Goal: Task Accomplishment & Management: Manage account settings

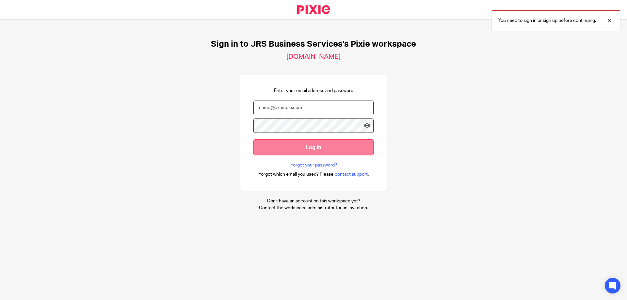
type input "s.williams@jrsbusiness.services"
click at [300, 150] on input "Log in" at bounding box center [313, 147] width 120 height 16
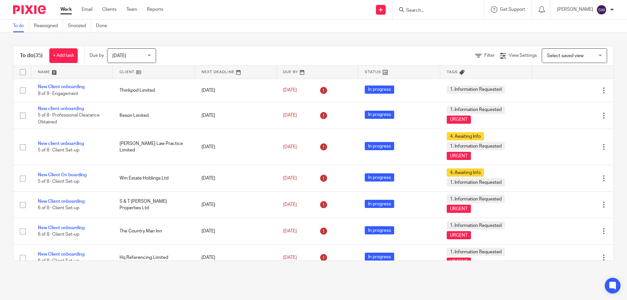
click at [149, 55] on div "Today Today" at bounding box center [131, 55] width 49 height 15
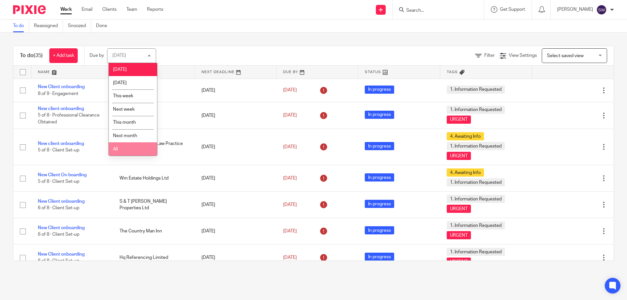
click at [120, 153] on li "All" at bounding box center [133, 148] width 48 height 13
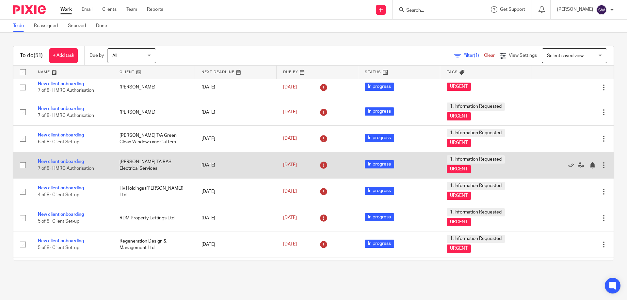
scroll to position [392, 0]
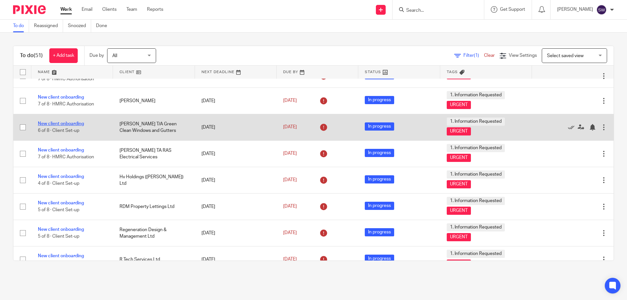
click at [61, 124] on link "New client onboarding" at bounding box center [61, 123] width 46 height 5
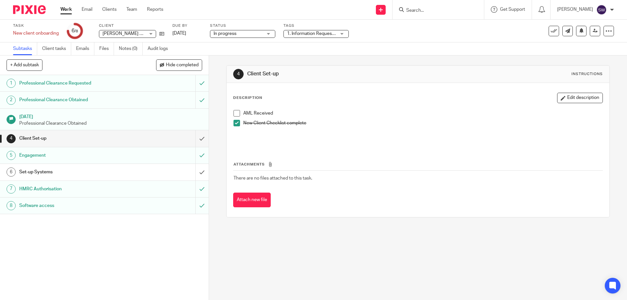
click at [70, 8] on link "Work" at bounding box center [65, 9] width 11 height 7
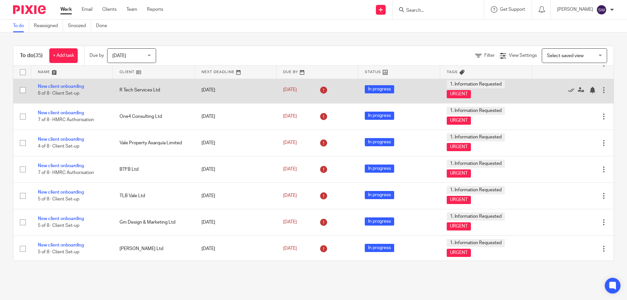
scroll to position [620, 0]
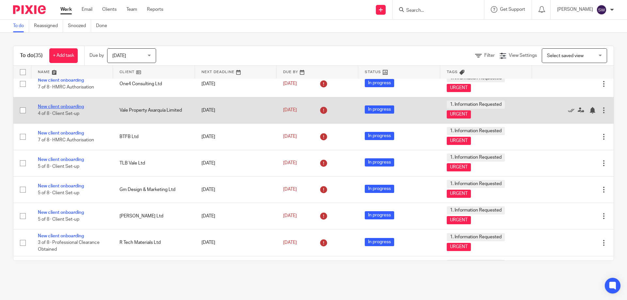
click at [74, 105] on link "New client onboarding" at bounding box center [61, 106] width 46 height 5
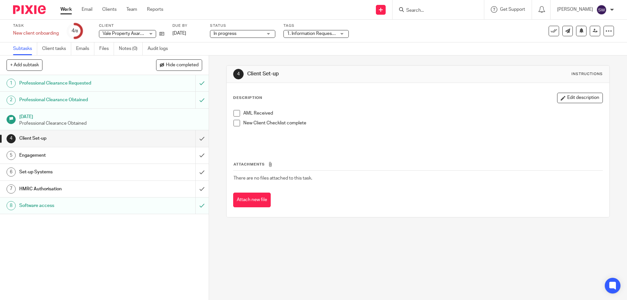
click at [236, 112] on span at bounding box center [236, 113] width 7 height 7
click at [172, 153] on div "Engagement" at bounding box center [103, 156] width 169 height 10
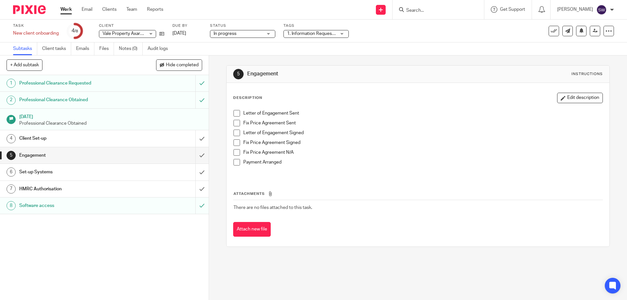
click at [139, 139] on div "Client Set-up" at bounding box center [103, 139] width 169 height 10
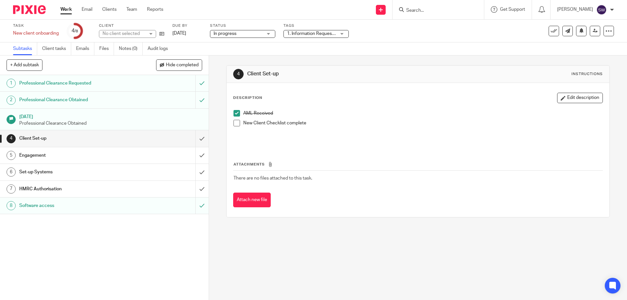
click at [112, 173] on h1 "Set-up Systems" at bounding box center [75, 172] width 113 height 10
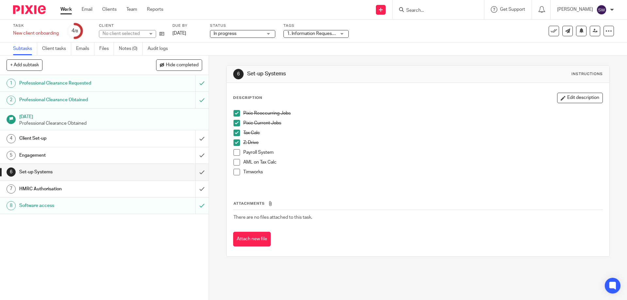
click at [233, 161] on span at bounding box center [236, 162] width 7 height 7
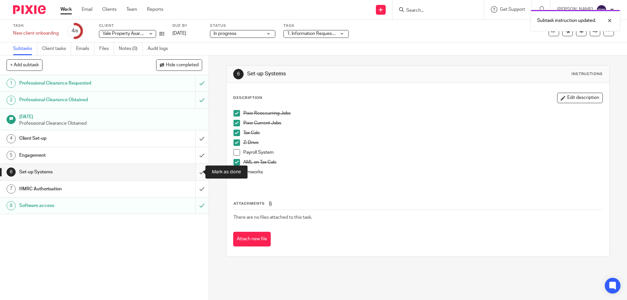
click at [194, 172] on input "submit" at bounding box center [104, 172] width 209 height 16
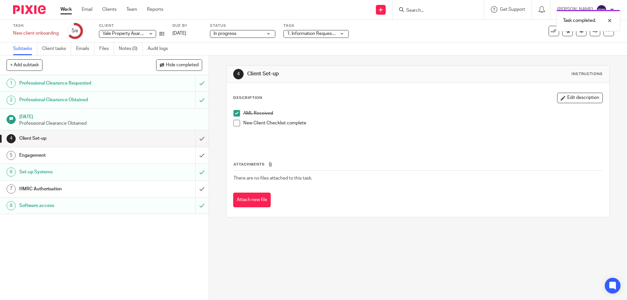
click at [130, 190] on div "HMRC Authorisation" at bounding box center [103, 189] width 169 height 10
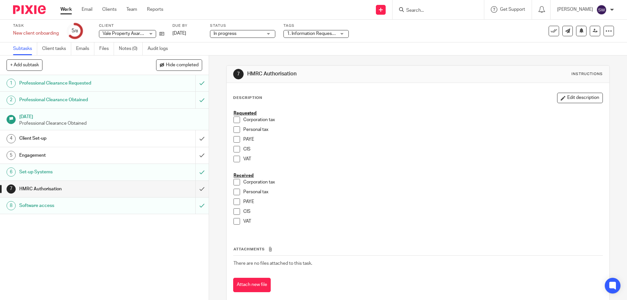
click at [427, 10] on input "Search" at bounding box center [435, 11] width 59 height 6
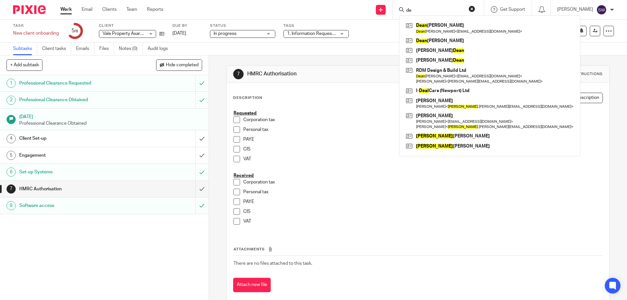
type input "d"
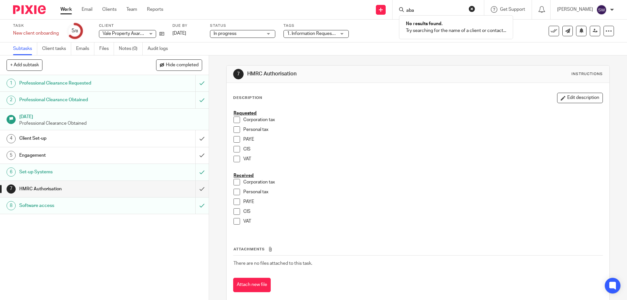
type input "aba"
click at [475, 8] on button "reset" at bounding box center [472, 9] width 7 height 7
click at [67, 9] on link "Work" at bounding box center [65, 9] width 11 height 7
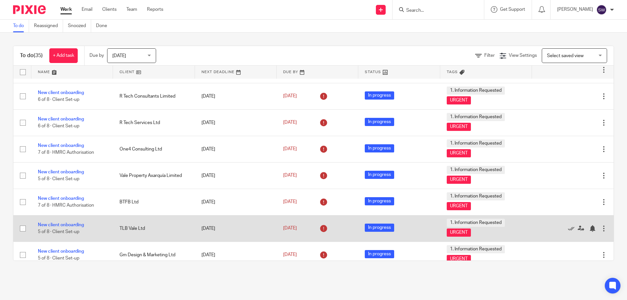
scroll to position [588, 0]
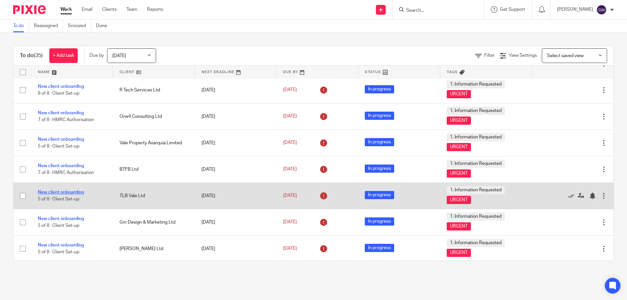
click at [72, 192] on link "New client onboarding" at bounding box center [61, 192] width 46 height 5
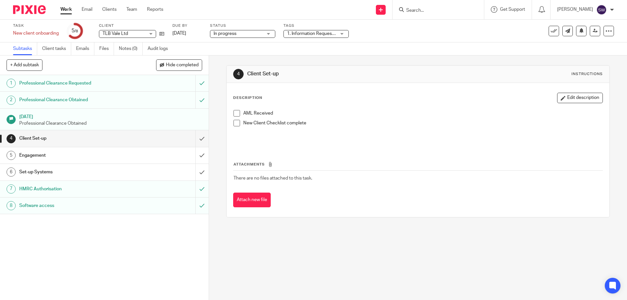
click at [235, 114] on span at bounding box center [236, 113] width 7 height 7
click at [154, 168] on div "Set-up Systems" at bounding box center [103, 172] width 169 height 10
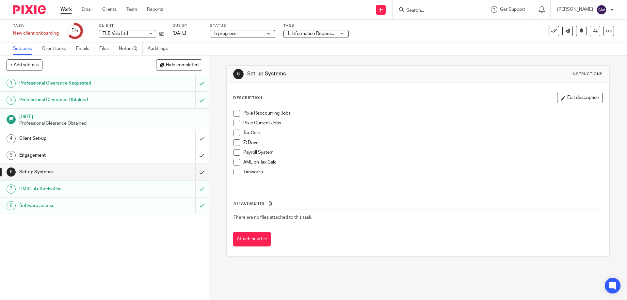
click at [236, 161] on span at bounding box center [236, 162] width 7 height 7
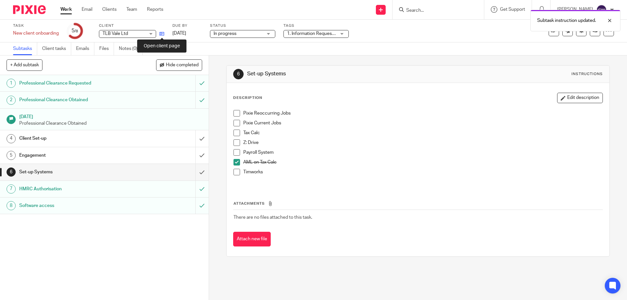
click at [163, 34] on icon at bounding box center [161, 33] width 5 height 5
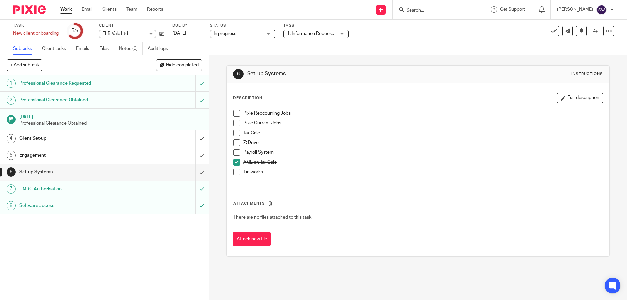
click at [236, 114] on span at bounding box center [236, 113] width 7 height 7
click at [234, 124] on span at bounding box center [236, 123] width 7 height 7
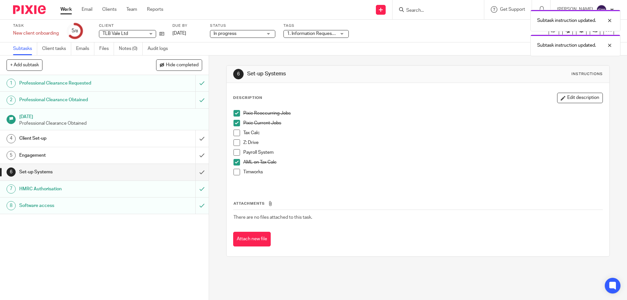
click at [234, 131] on span at bounding box center [236, 133] width 7 height 7
click at [235, 139] on span at bounding box center [236, 142] width 7 height 7
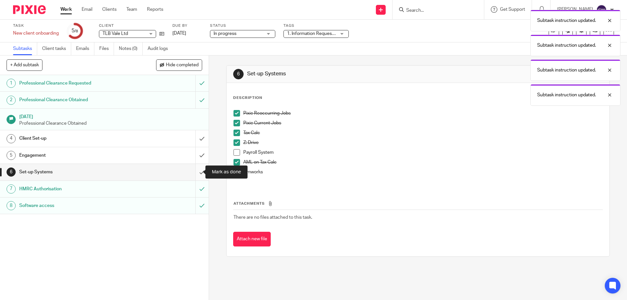
click at [192, 173] on input "submit" at bounding box center [104, 172] width 209 height 16
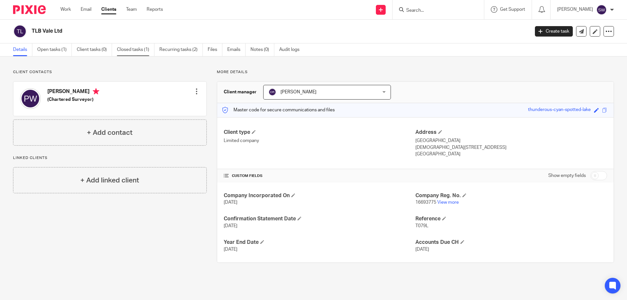
click at [134, 49] on link "Closed tasks (1)" at bounding box center [136, 49] width 38 height 13
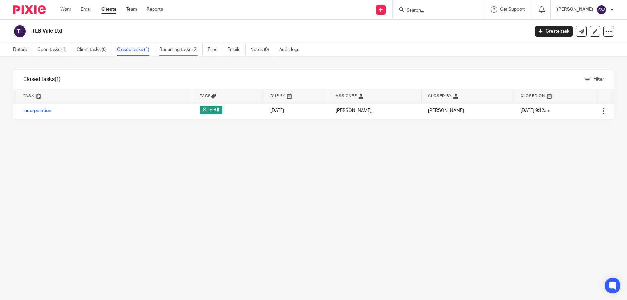
click at [187, 48] on link "Recurring tasks (2)" at bounding box center [180, 49] width 43 height 13
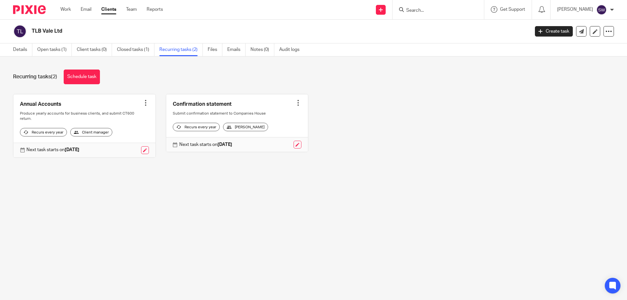
drag, startPoint x: 52, startPoint y: 49, endPoint x: 83, endPoint y: 62, distance: 33.4
click at [52, 49] on link "Open tasks (1)" at bounding box center [54, 49] width 35 height 13
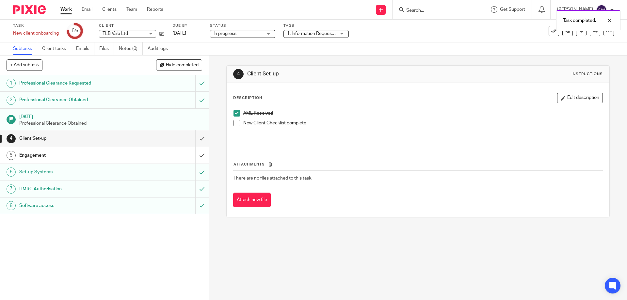
click at [67, 9] on link "Work" at bounding box center [65, 9] width 11 height 7
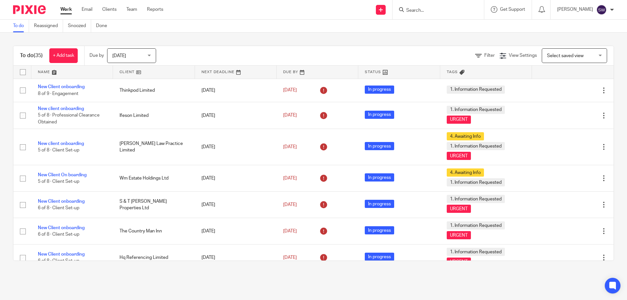
click at [431, 11] on input "Search" at bounding box center [435, 11] width 59 height 6
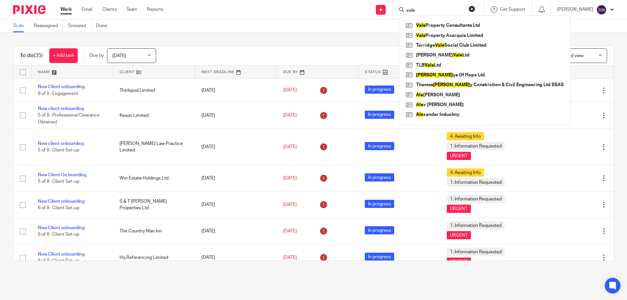
type input "vale"
click button "submit" at bounding box center [0, 0] width 0 height 0
click at [448, 25] on link at bounding box center [484, 26] width 161 height 10
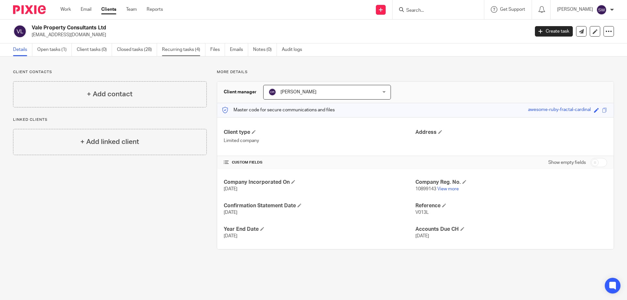
click at [173, 49] on link "Recurring tasks (4)" at bounding box center [183, 49] width 43 height 13
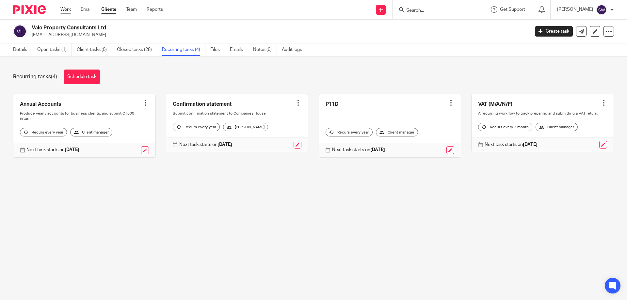
click at [65, 10] on link "Work" at bounding box center [65, 9] width 10 height 7
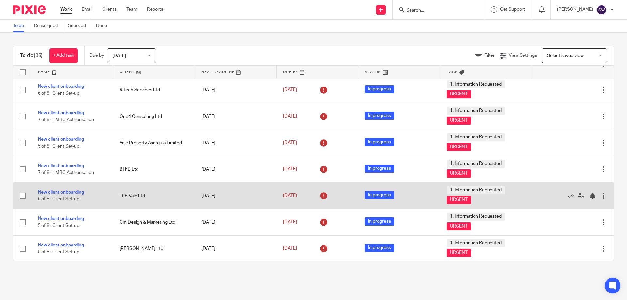
scroll to position [620, 0]
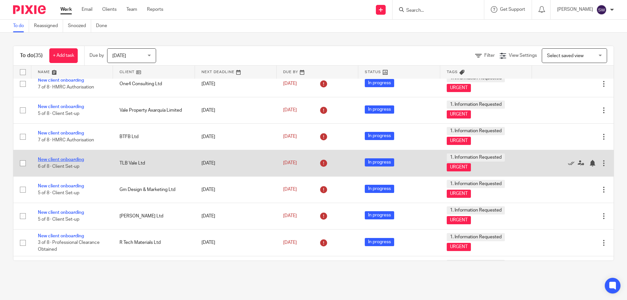
click at [50, 158] on link "New client onboarding" at bounding box center [61, 159] width 46 height 5
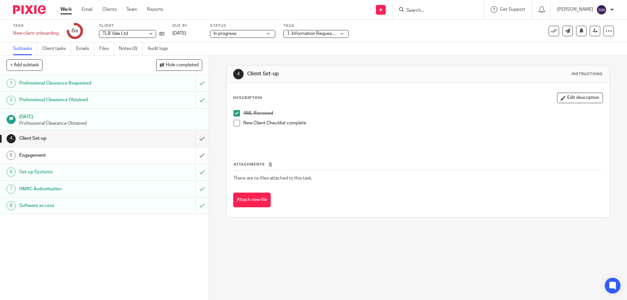
click at [69, 11] on link "Work" at bounding box center [65, 9] width 11 height 7
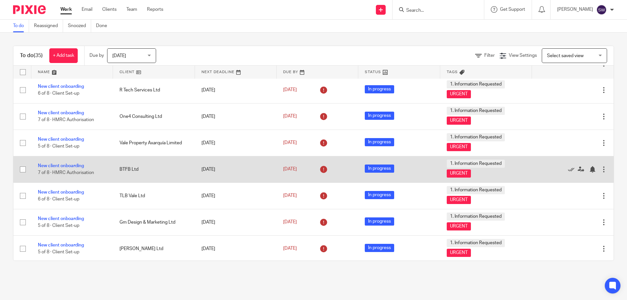
scroll to position [620, 0]
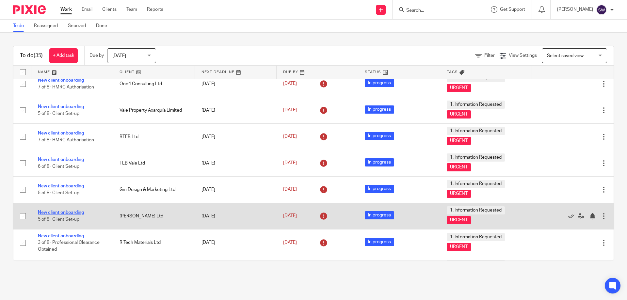
click at [71, 212] on link "New client onboarding" at bounding box center [61, 212] width 46 height 5
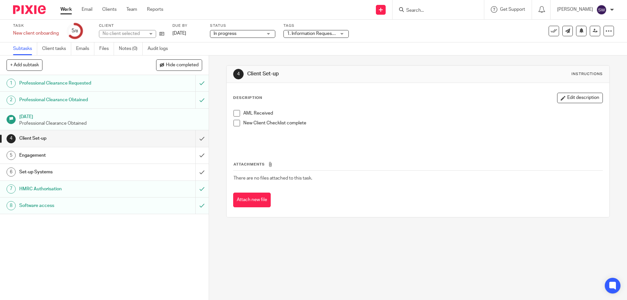
click at [231, 112] on div "AML Received New Client Checklist complete" at bounding box center [417, 127] width 375 height 41
drag, startPoint x: 237, startPoint y: 113, endPoint x: 234, endPoint y: 119, distance: 6.7
click at [237, 113] on span at bounding box center [236, 113] width 7 height 7
drag, startPoint x: 110, startPoint y: 170, endPoint x: 150, endPoint y: 168, distance: 40.3
click at [110, 170] on h1 "Set-up Systems" at bounding box center [75, 172] width 113 height 10
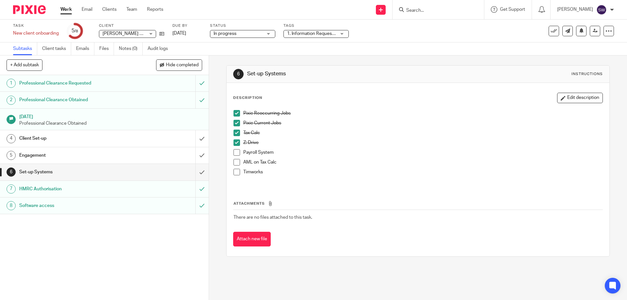
drag, startPoint x: 237, startPoint y: 161, endPoint x: 216, endPoint y: 167, distance: 21.4
click at [236, 161] on span at bounding box center [236, 162] width 7 height 7
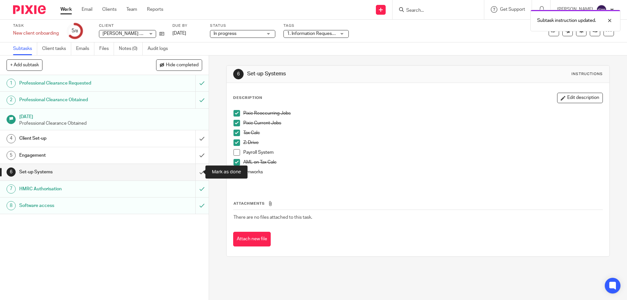
click at [194, 174] on input "submit" at bounding box center [104, 172] width 209 height 16
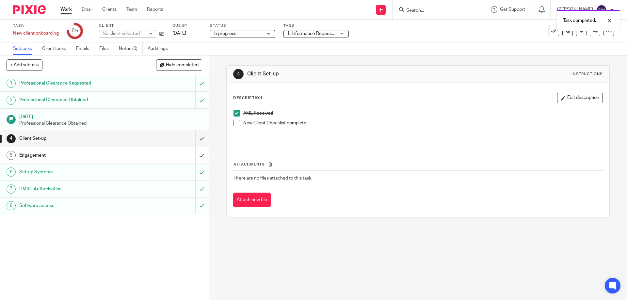
click at [166, 190] on div "HMRC Authorisation" at bounding box center [103, 189] width 169 height 10
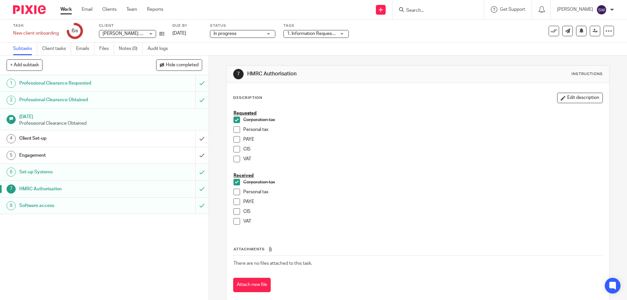
click at [66, 11] on link "Work" at bounding box center [65, 9] width 11 height 7
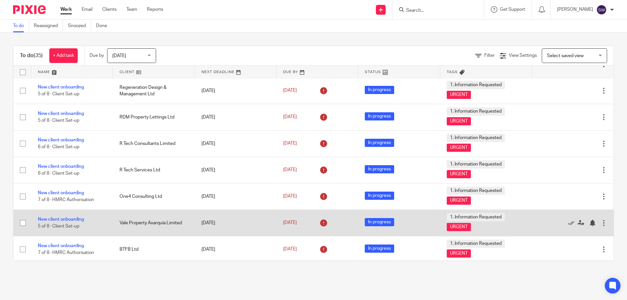
scroll to position [522, 0]
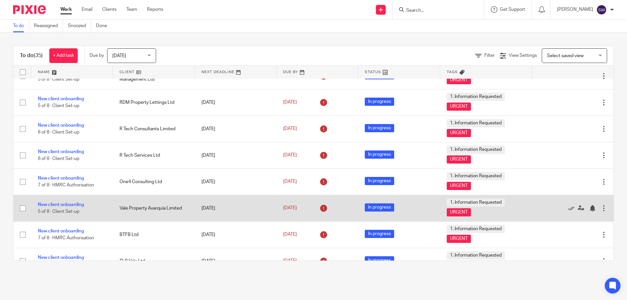
click at [76, 202] on td "New client onboarding 5 of 8 · Client Set-up" at bounding box center [72, 208] width 82 height 26
click at [79, 204] on link "New client onboarding" at bounding box center [61, 204] width 46 height 5
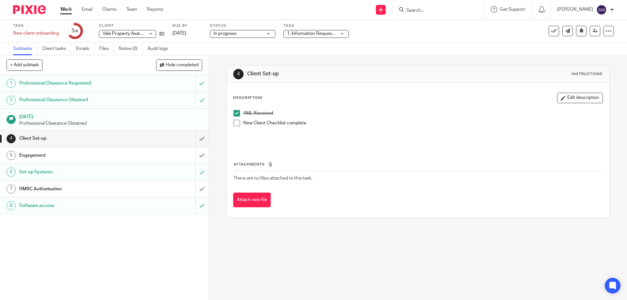
click at [65, 7] on link "Work" at bounding box center [65, 9] width 11 height 7
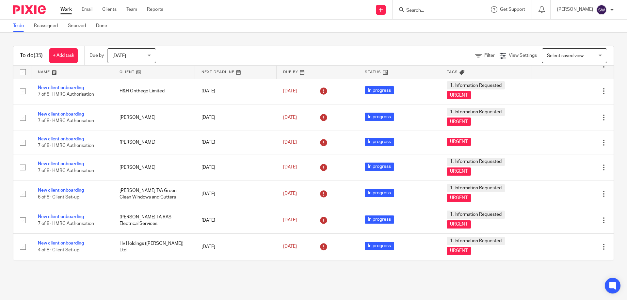
scroll to position [327, 0]
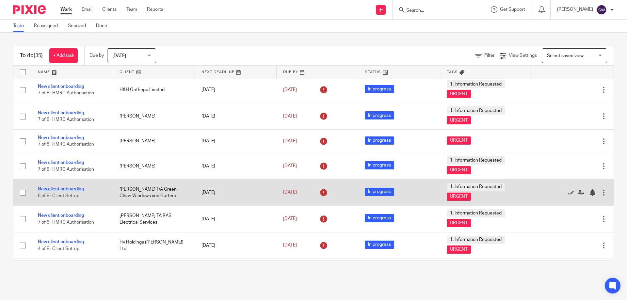
click at [64, 189] on link "New client onboarding" at bounding box center [61, 189] width 46 height 5
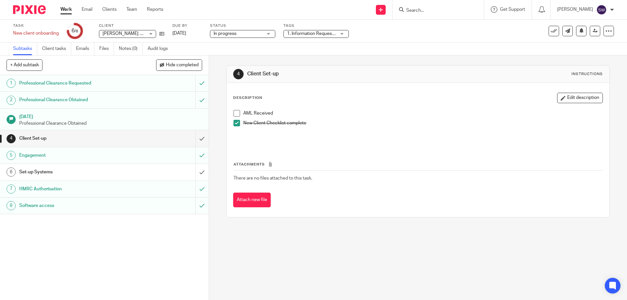
click at [233, 113] on span at bounding box center [236, 113] width 7 height 7
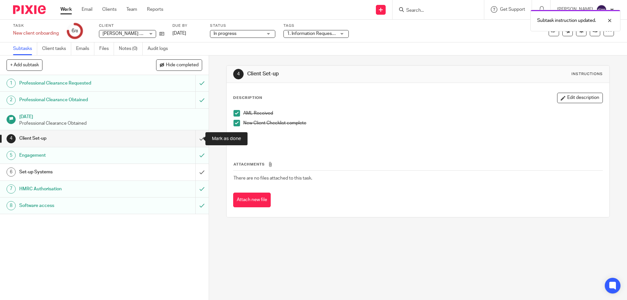
drag, startPoint x: 193, startPoint y: 139, endPoint x: 178, endPoint y: 171, distance: 34.9
click at [193, 139] on input "submit" at bounding box center [104, 138] width 209 height 16
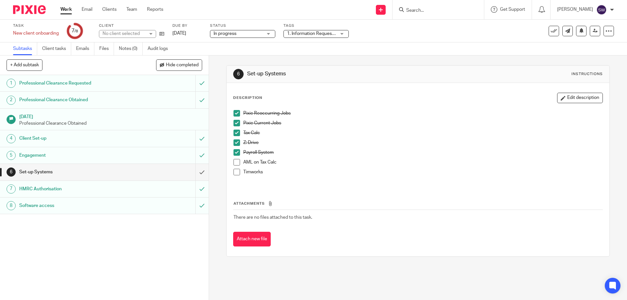
drag, startPoint x: 0, startPoint y: 0, endPoint x: 236, endPoint y: 162, distance: 285.8
click at [236, 162] on span at bounding box center [236, 162] width 7 height 7
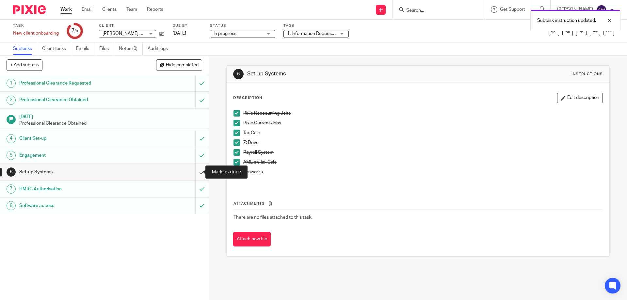
click at [194, 170] on input "submit" at bounding box center [104, 172] width 209 height 16
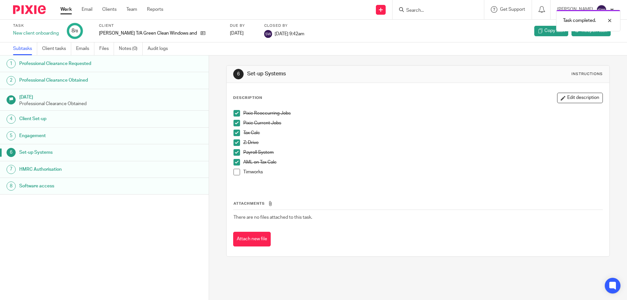
click at [63, 7] on link "Work" at bounding box center [65, 9] width 11 height 7
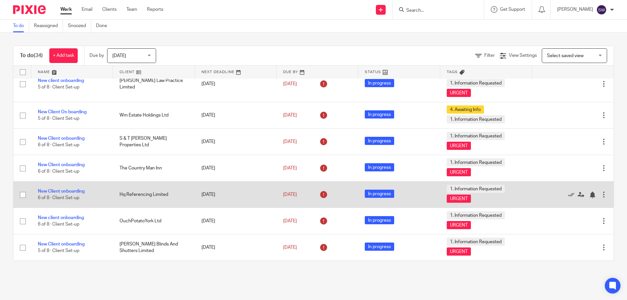
scroll to position [98, 0]
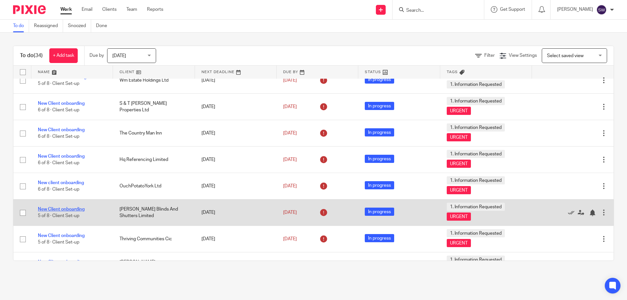
click at [76, 209] on link "New Client onboarding" at bounding box center [61, 209] width 47 height 5
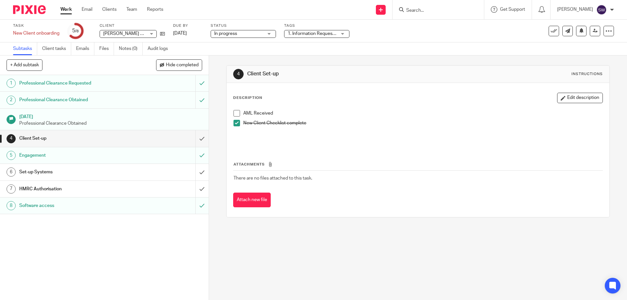
click at [235, 113] on span at bounding box center [236, 113] width 7 height 7
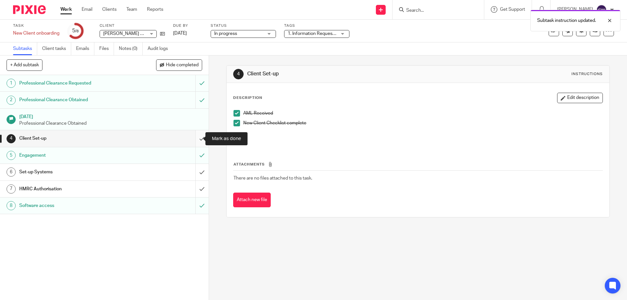
click at [199, 136] on input "submit" at bounding box center [104, 138] width 209 height 16
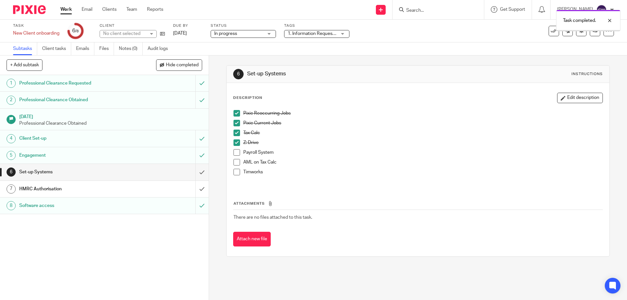
click at [120, 174] on h1 "Set-up Systems" at bounding box center [75, 172] width 113 height 10
click at [235, 164] on span at bounding box center [236, 162] width 7 height 7
click at [198, 172] on input "submit" at bounding box center [104, 172] width 209 height 16
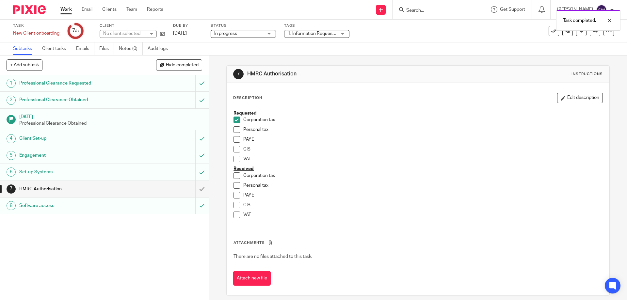
click at [107, 188] on h1 "HMRC Authorisation" at bounding box center [75, 189] width 113 height 10
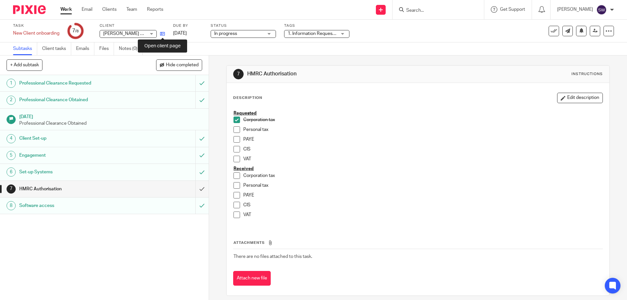
click at [164, 34] on icon at bounding box center [162, 33] width 5 height 5
click at [70, 11] on link "Work" at bounding box center [65, 9] width 11 height 7
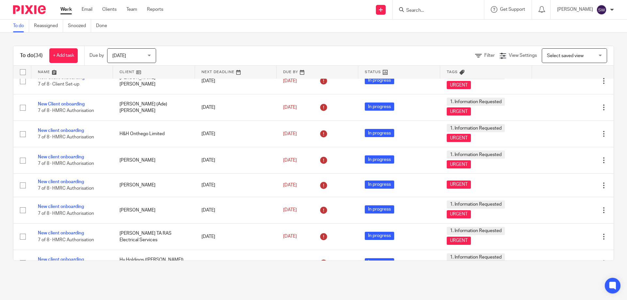
scroll to position [294, 0]
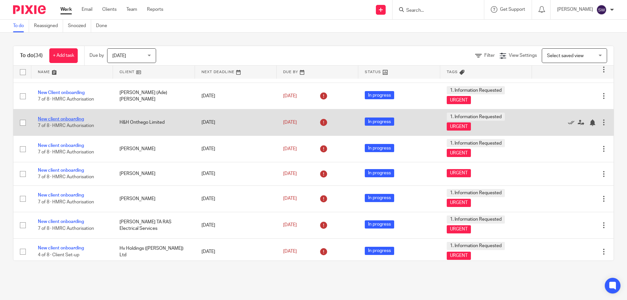
click at [60, 118] on link "New client onboarding" at bounding box center [61, 119] width 46 height 5
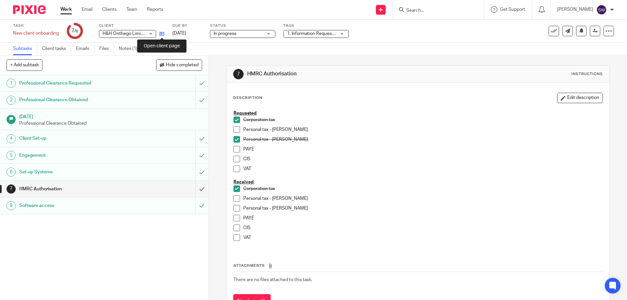
click at [163, 33] on icon at bounding box center [161, 33] width 5 height 5
click at [65, 8] on link "Work" at bounding box center [65, 9] width 11 height 7
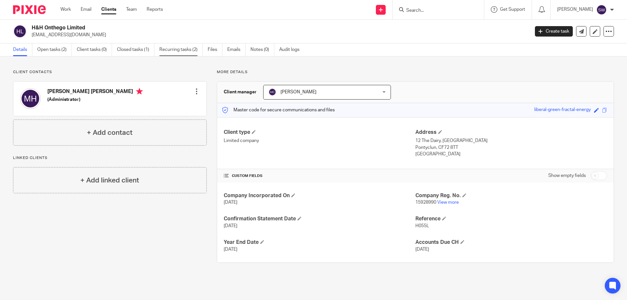
click at [177, 49] on link "Recurring tasks (2)" at bounding box center [180, 49] width 43 height 13
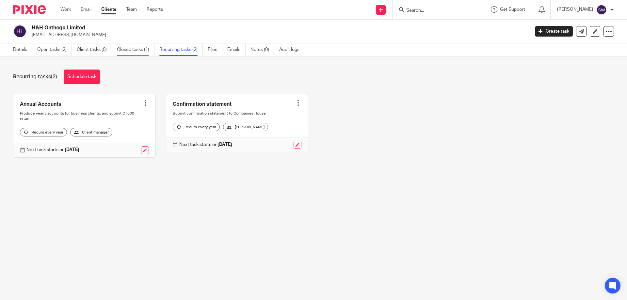
click at [126, 52] on link "Closed tasks (1)" at bounding box center [136, 49] width 38 height 13
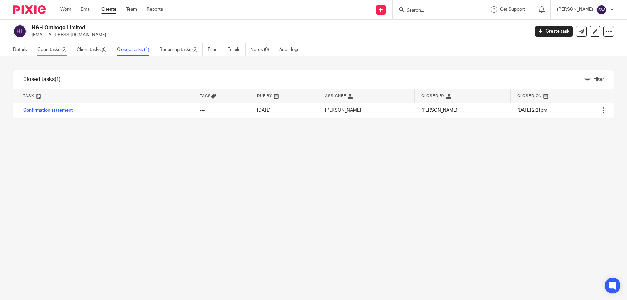
click at [48, 49] on link "Open tasks (2)" at bounding box center [54, 49] width 35 height 13
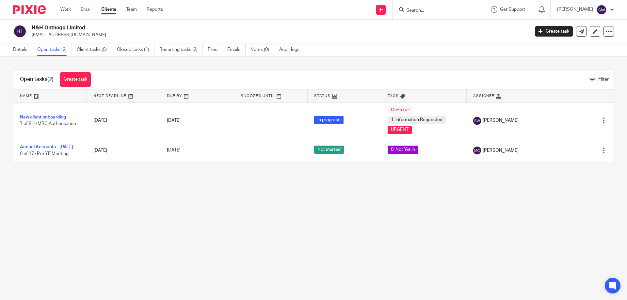
click at [436, 7] on form at bounding box center [441, 10] width 70 height 8
click at [438, 8] on input "Search" at bounding box center [435, 11] width 59 height 6
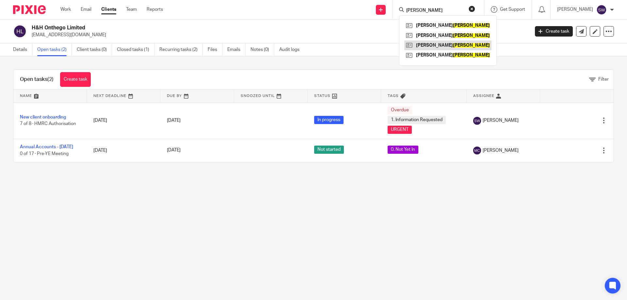
type input "hughes"
click at [462, 47] on link at bounding box center [447, 45] width 87 height 10
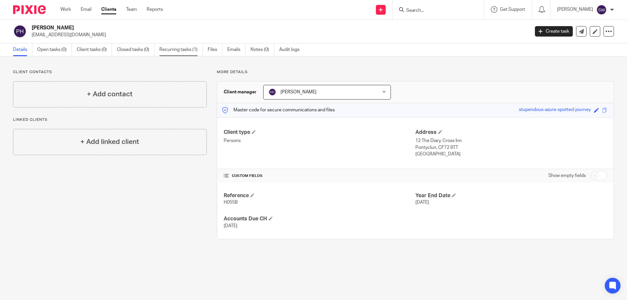
click at [175, 48] on link "Recurring tasks (1)" at bounding box center [180, 49] width 43 height 13
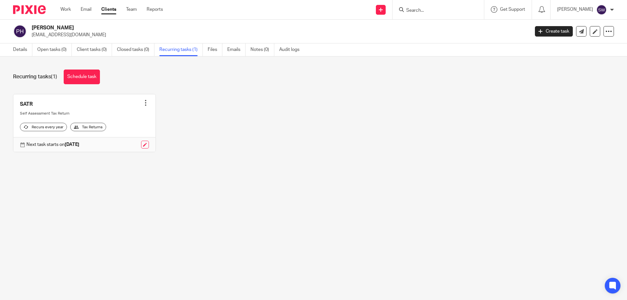
click at [433, 5] on div at bounding box center [437, 9] width 91 height 19
click at [433, 8] on input "Search" at bounding box center [435, 11] width 59 height 6
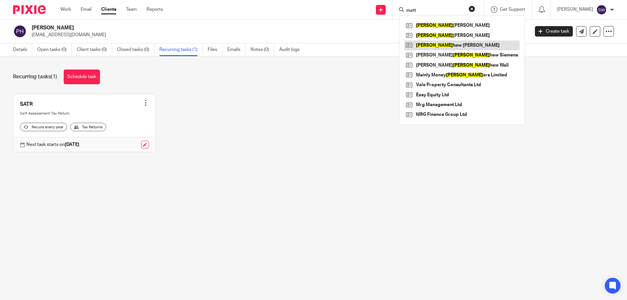
type input "matt"
click at [455, 46] on link at bounding box center [461, 45] width 115 height 10
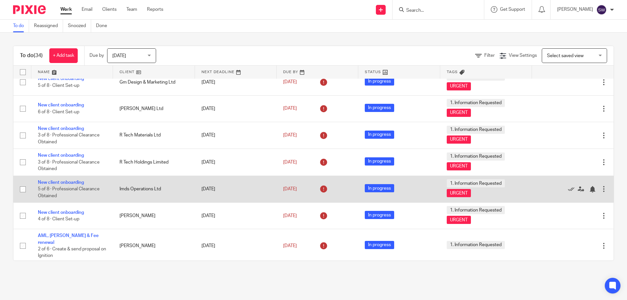
scroll to position [720, 0]
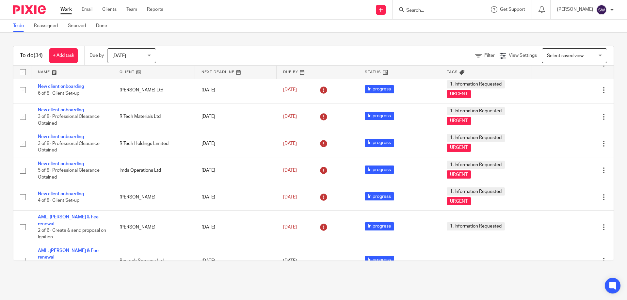
click at [151, 56] on div "Today Today" at bounding box center [131, 55] width 49 height 15
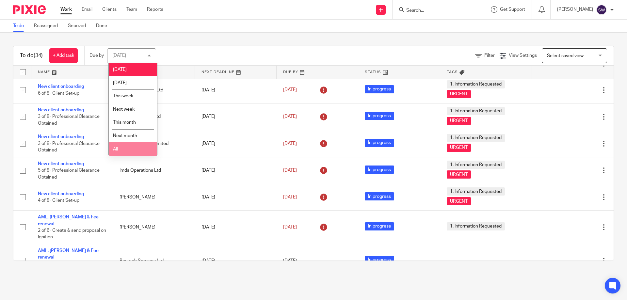
click at [136, 149] on li "All" at bounding box center [133, 148] width 48 height 13
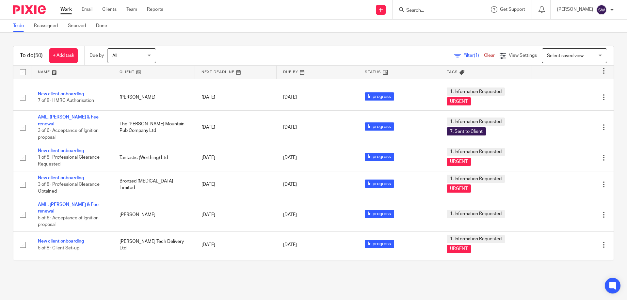
scroll to position [1137, 0]
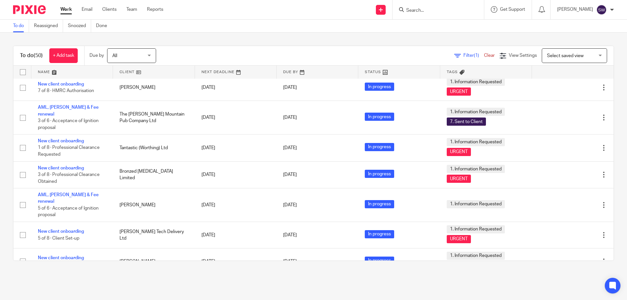
click at [68, 279] on link "New client onboarding" at bounding box center [61, 281] width 46 height 5
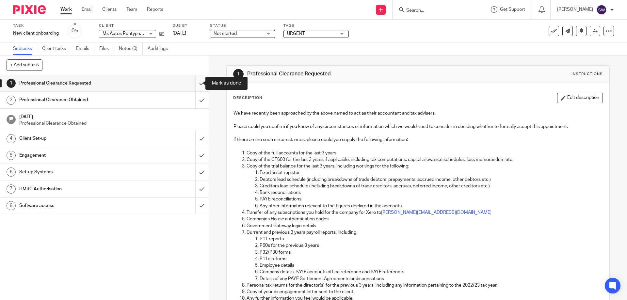
click at [194, 84] on input "submit" at bounding box center [104, 83] width 209 height 16
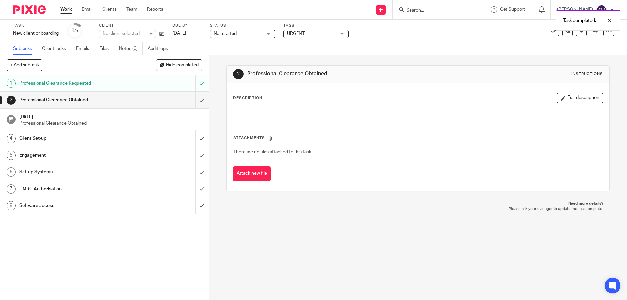
click at [130, 137] on div "Client Set-up" at bounding box center [103, 139] width 169 height 10
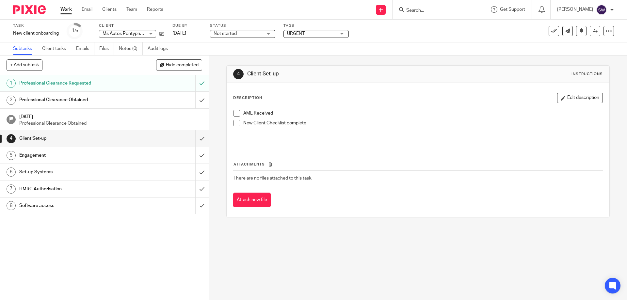
click at [124, 159] on h1 "Engagement" at bounding box center [75, 156] width 113 height 10
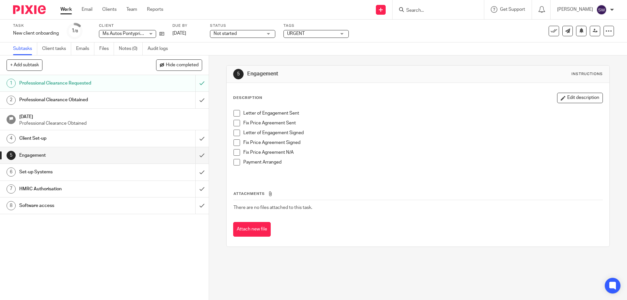
click at [134, 169] on div "Set-up Systems" at bounding box center [103, 172] width 169 height 10
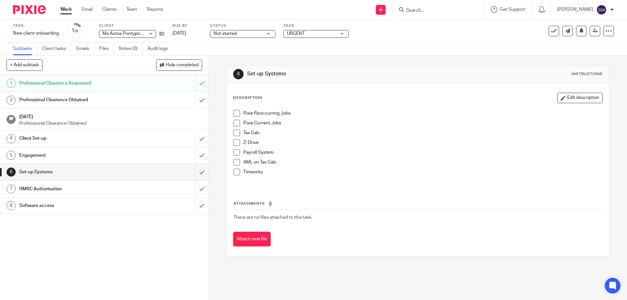
click at [237, 114] on span at bounding box center [236, 113] width 7 height 7
click at [233, 124] on span at bounding box center [236, 123] width 7 height 7
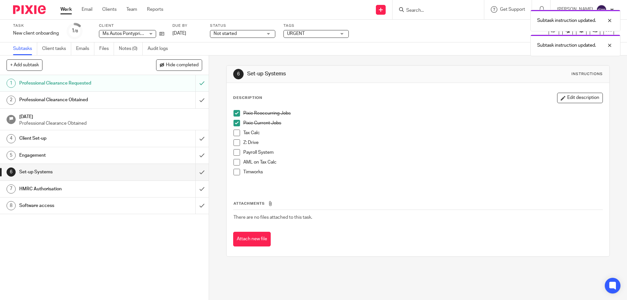
click at [237, 132] on span at bounding box center [236, 133] width 7 height 7
click at [233, 141] on span at bounding box center [236, 142] width 7 height 7
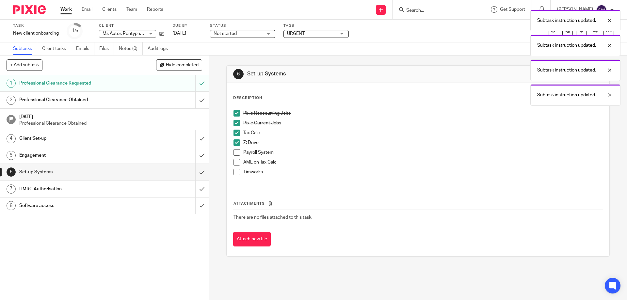
click at [128, 182] on link "7 HMRC Authorisation" at bounding box center [97, 189] width 195 height 16
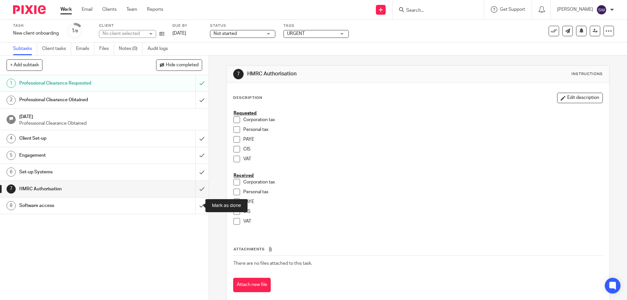
click at [197, 209] on input "submit" at bounding box center [104, 206] width 209 height 16
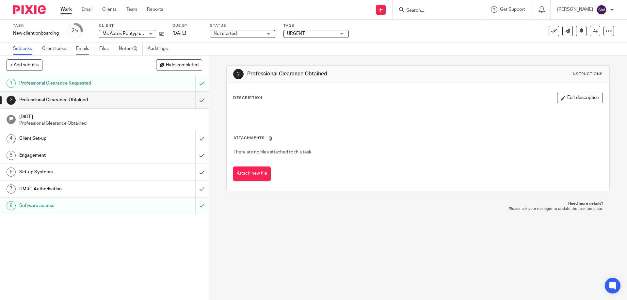
drag, startPoint x: 63, startPoint y: 9, endPoint x: 95, endPoint y: 45, distance: 47.9
click at [64, 9] on link "Work" at bounding box center [65, 9] width 11 height 7
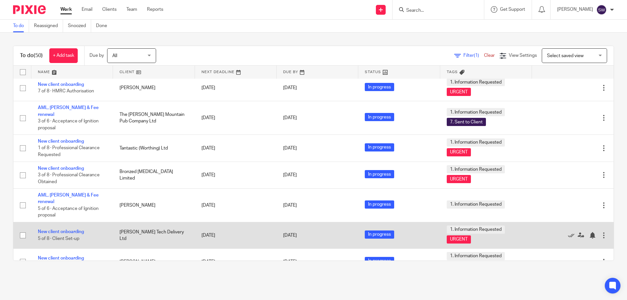
scroll to position [1137, 0]
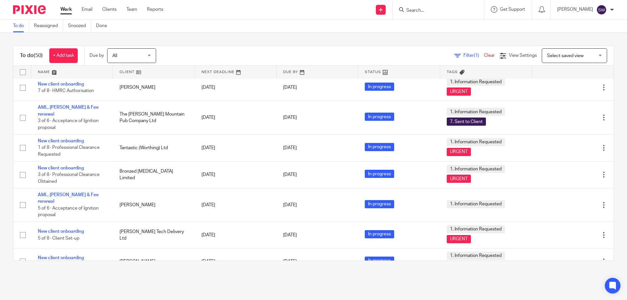
click at [431, 9] on input "Search" at bounding box center [435, 11] width 59 height 6
type input "reynol"
click at [432, 35] on link at bounding box center [450, 36] width 92 height 10
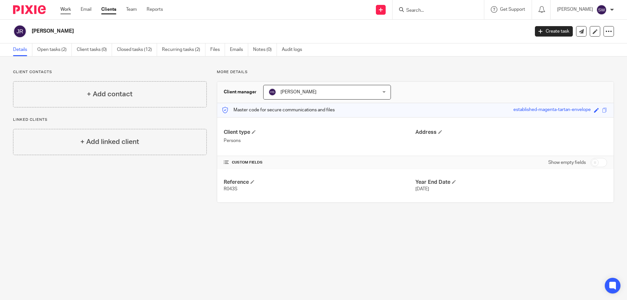
click at [67, 9] on link "Work" at bounding box center [65, 9] width 10 height 7
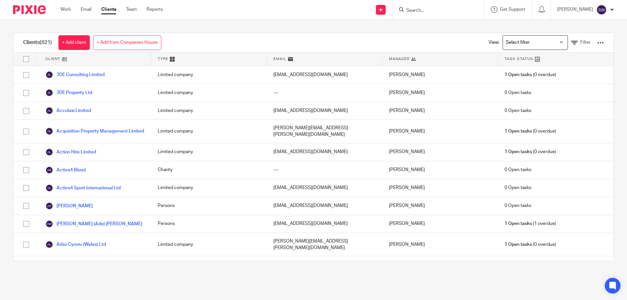
click at [128, 41] on link "+ Add from Companies House" at bounding box center [127, 42] width 68 height 15
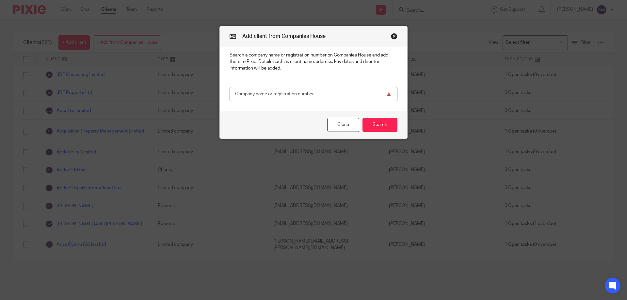
click at [252, 91] on input "text" at bounding box center [314, 94] width 168 height 15
type input "16781723"
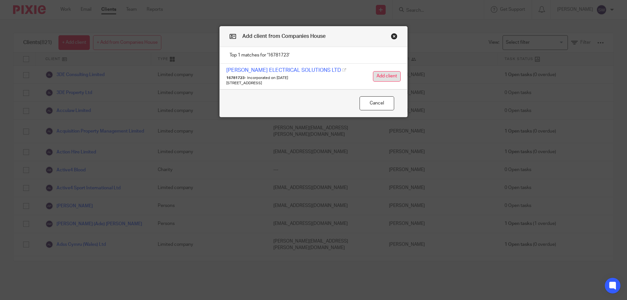
click at [384, 78] on button "Add client" at bounding box center [387, 76] width 28 height 10
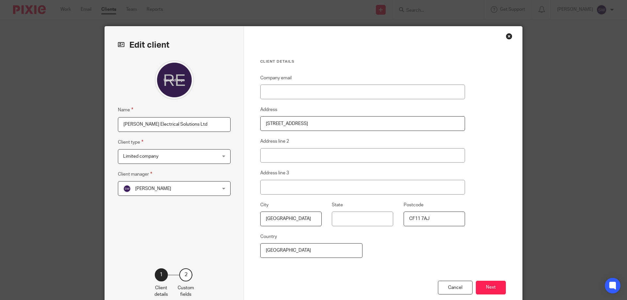
click at [184, 186] on span "[PERSON_NAME]" at bounding box center [166, 189] width 86 height 14
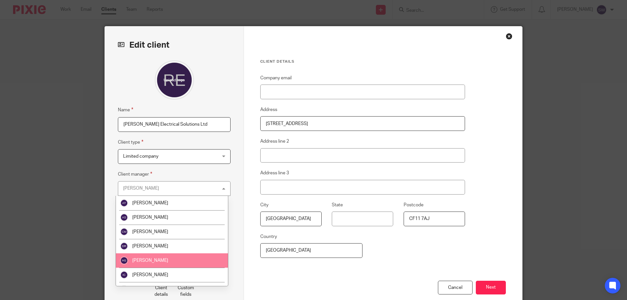
click at [168, 260] on li "[PERSON_NAME]" at bounding box center [172, 260] width 112 height 14
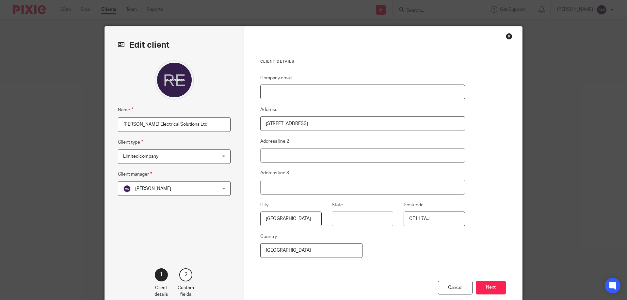
click at [278, 95] on input "Company email" at bounding box center [362, 92] width 205 height 15
click at [289, 95] on input "Company email" at bounding box center [362, 92] width 205 height 15
type input "[PERSON_NAME][EMAIL_ADDRESS][DOMAIN_NAME]"
click at [481, 283] on button "Next" at bounding box center [491, 288] width 30 height 14
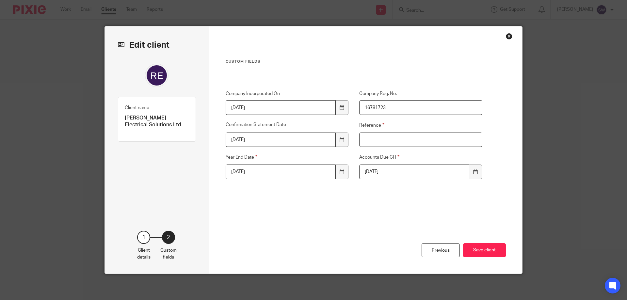
click at [370, 137] on input "Reference" at bounding box center [420, 140] width 123 height 15
type input "R043L"
click at [483, 251] on button "Save client" at bounding box center [484, 250] width 43 height 14
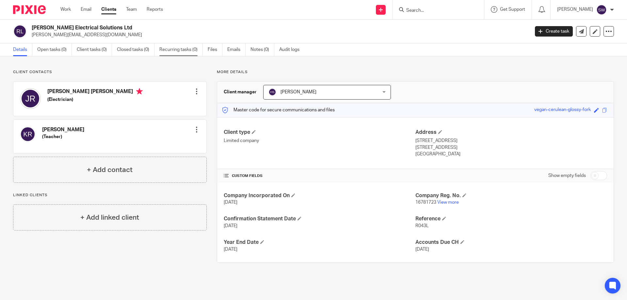
drag, startPoint x: 172, startPoint y: 49, endPoint x: 173, endPoint y: 55, distance: 6.0
click at [172, 49] on link "Recurring tasks (0)" at bounding box center [180, 49] width 43 height 13
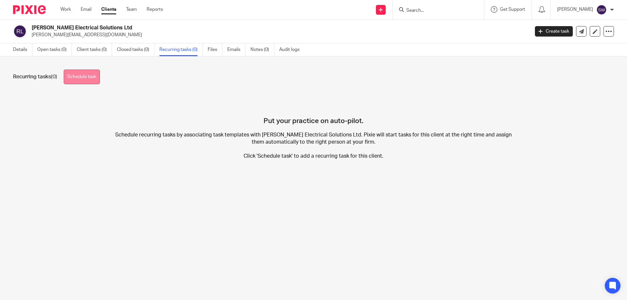
click at [80, 76] on link "Schedule task" at bounding box center [82, 77] width 36 height 15
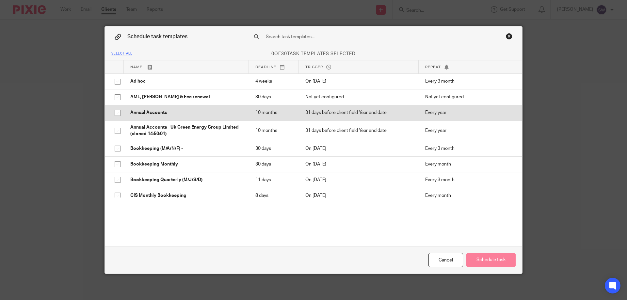
click at [115, 112] on input "checkbox" at bounding box center [117, 113] width 12 height 12
checkbox input "true"
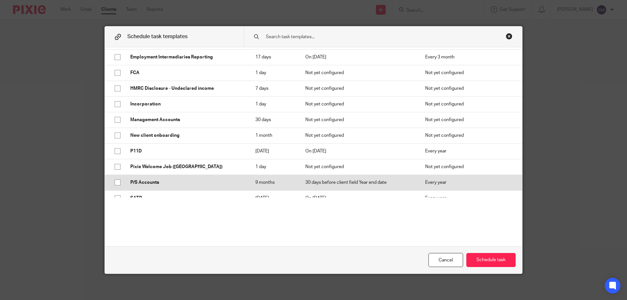
scroll to position [229, 0]
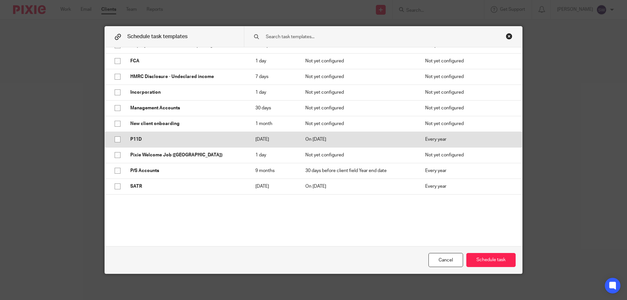
drag, startPoint x: 116, startPoint y: 138, endPoint x: 124, endPoint y: 142, distance: 8.3
click at [116, 138] on input "checkbox" at bounding box center [117, 139] width 12 height 12
checkbox input "true"
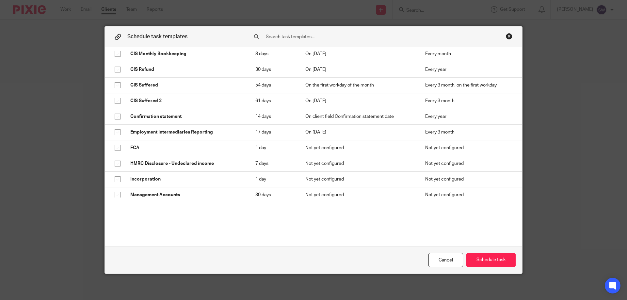
scroll to position [131, 0]
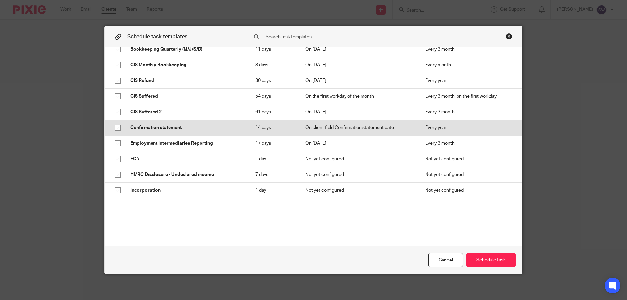
click at [115, 125] on input "checkbox" at bounding box center [117, 127] width 12 height 12
checkbox input "true"
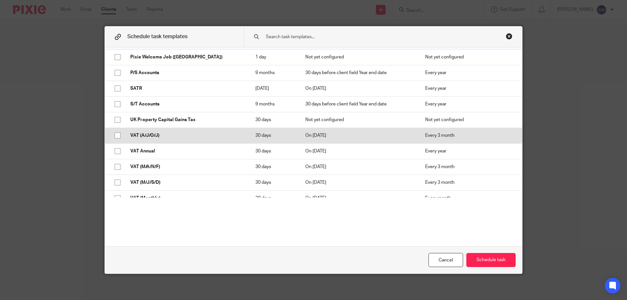
scroll to position [351, 0]
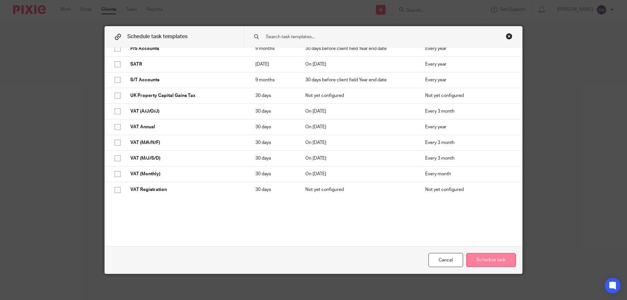
click at [484, 259] on button "Schedule task" at bounding box center [490, 260] width 49 height 14
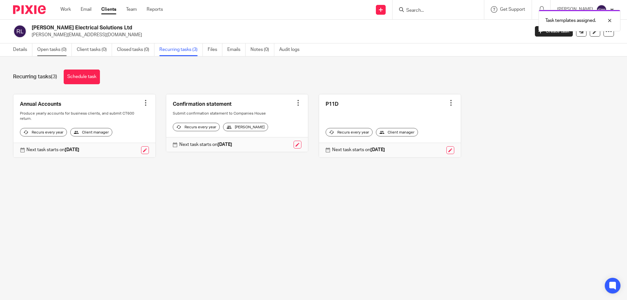
click at [59, 49] on link "Open tasks (0)" at bounding box center [54, 49] width 35 height 13
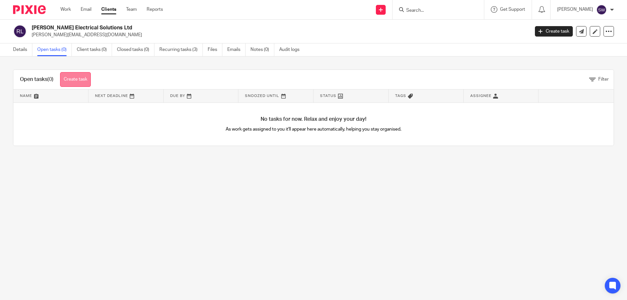
click at [76, 83] on link "Create task" at bounding box center [75, 79] width 31 height 15
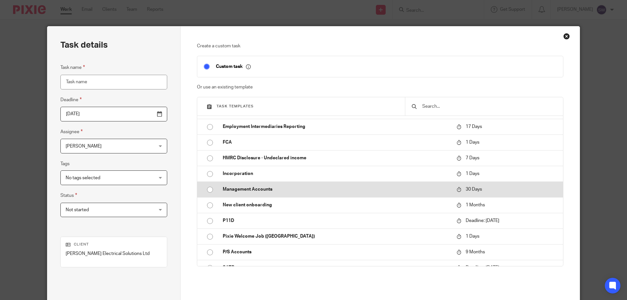
scroll to position [196, 0]
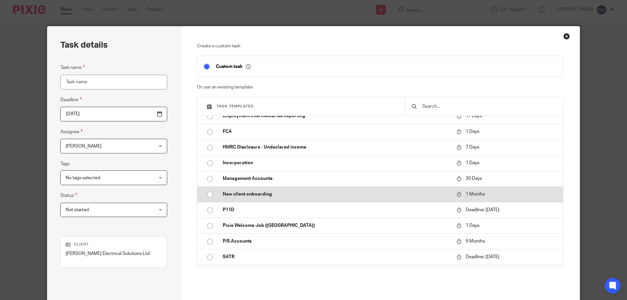
click at [207, 194] on input "radio" at bounding box center [210, 194] width 12 height 12
type input "[DATE]"
type input "New client onboarding"
checkbox input "false"
radio input "false"
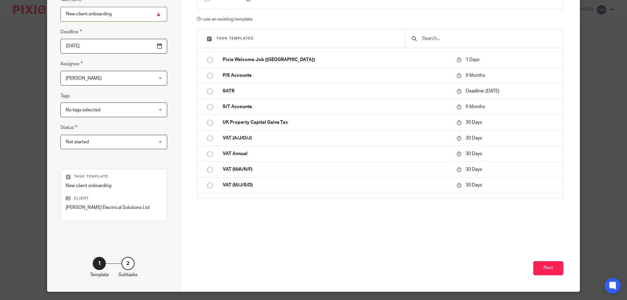
scroll to position [86, 0]
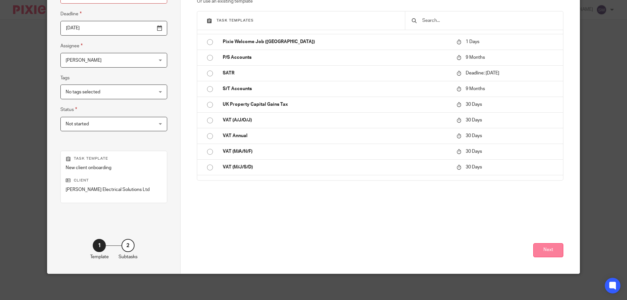
click at [546, 253] on button "Next" at bounding box center [548, 250] width 30 height 14
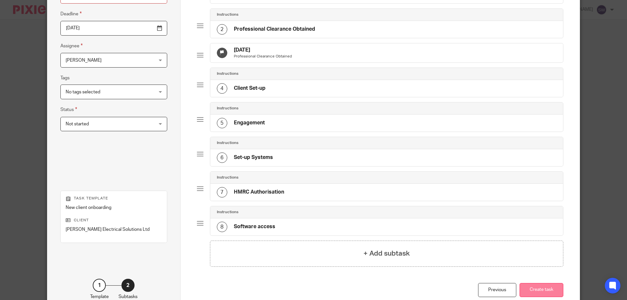
click at [550, 295] on button "Create task" at bounding box center [541, 290] width 44 height 14
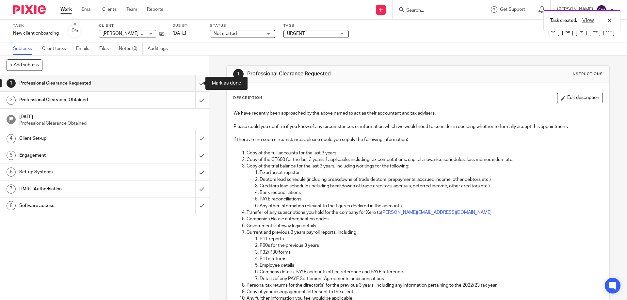
click at [198, 85] on input "submit" at bounding box center [104, 83] width 209 height 16
click at [193, 101] on input "submit" at bounding box center [104, 100] width 209 height 16
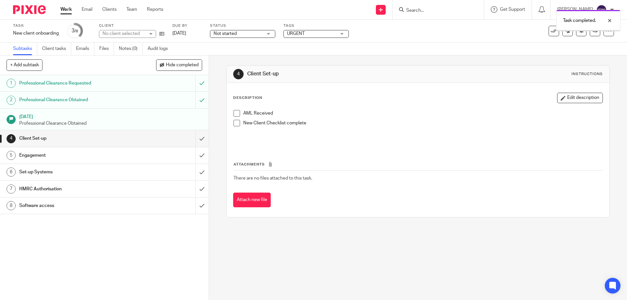
drag, startPoint x: 0, startPoint y: 0, endPoint x: 138, endPoint y: 136, distance: 193.9
click at [138, 136] on div "Client Set-up" at bounding box center [103, 139] width 169 height 10
click at [233, 114] on span at bounding box center [236, 113] width 7 height 7
click at [142, 154] on div "Engagement" at bounding box center [103, 156] width 169 height 10
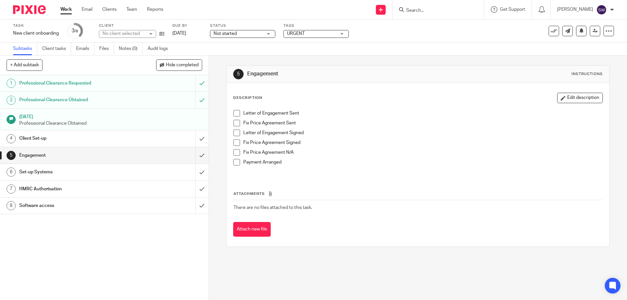
drag, startPoint x: 0, startPoint y: 0, endPoint x: 127, endPoint y: 174, distance: 215.5
click at [127, 174] on h1 "Set-up Systems" at bounding box center [75, 172] width 113 height 10
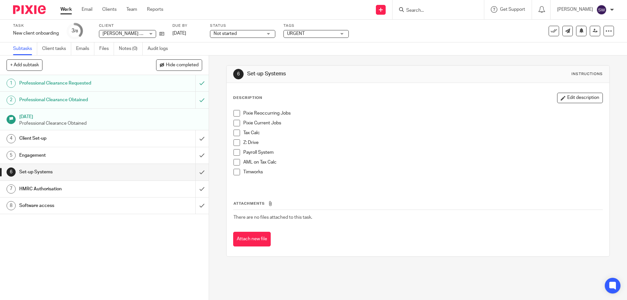
drag, startPoint x: 233, startPoint y: 113, endPoint x: 238, endPoint y: 118, distance: 7.6
click at [233, 114] on span at bounding box center [236, 113] width 7 height 7
click at [235, 124] on span at bounding box center [236, 123] width 7 height 7
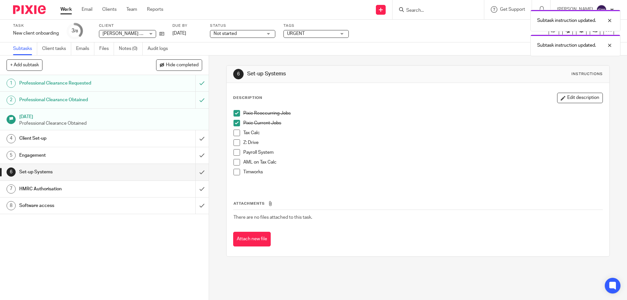
click at [233, 131] on span at bounding box center [236, 133] width 7 height 7
click at [233, 141] on span at bounding box center [236, 142] width 7 height 7
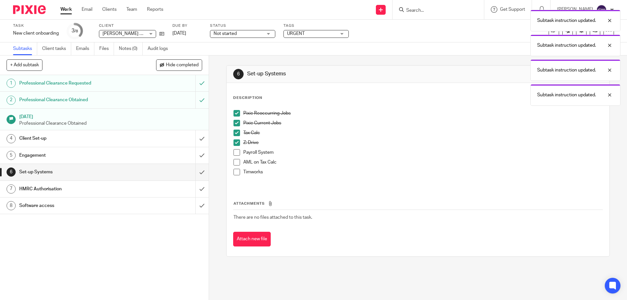
click at [234, 160] on span at bounding box center [236, 162] width 7 height 7
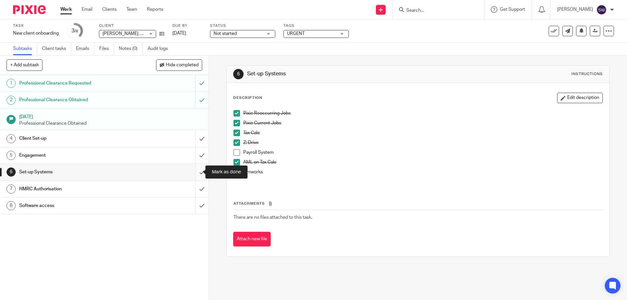
click at [195, 173] on input "submit" at bounding box center [104, 172] width 209 height 16
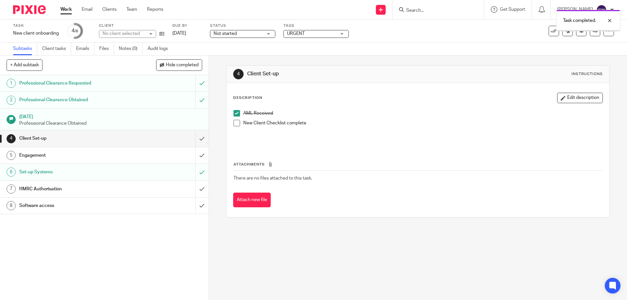
click at [165, 202] on div "Software access" at bounding box center [103, 206] width 169 height 10
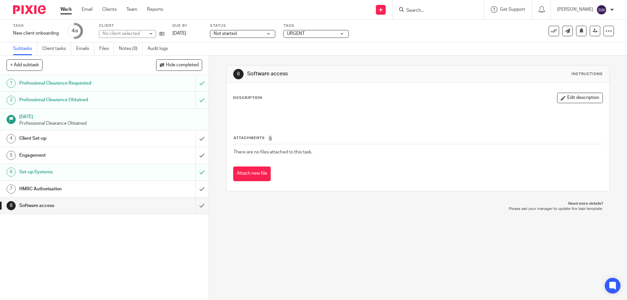
click at [192, 205] on input "submit" at bounding box center [104, 206] width 209 height 16
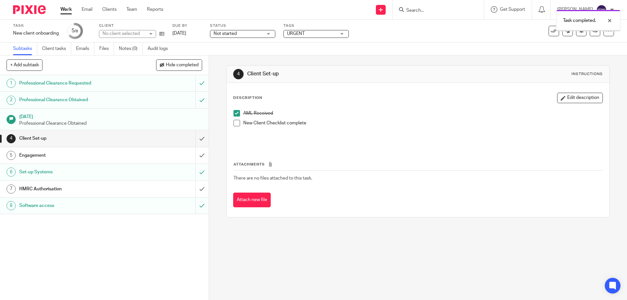
click at [163, 188] on div "HMRC Authorisation" at bounding box center [103, 189] width 169 height 10
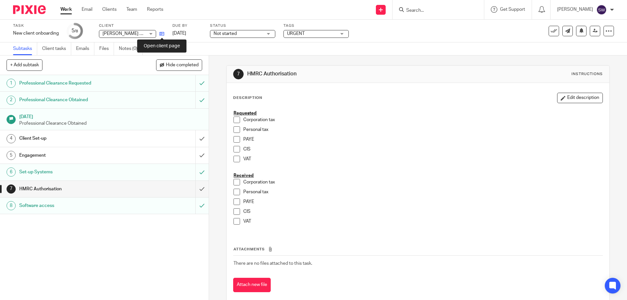
click at [163, 33] on icon at bounding box center [161, 33] width 5 height 5
drag, startPoint x: 270, startPoint y: 33, endPoint x: 269, endPoint y: 38, distance: 5.1
click at [270, 34] on div "Not started Not started" at bounding box center [242, 34] width 65 height 8
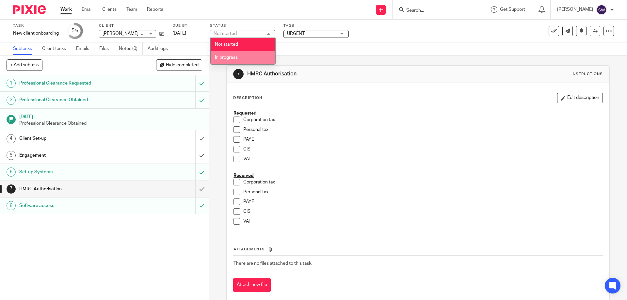
drag, startPoint x: 244, startPoint y: 59, endPoint x: 249, endPoint y: 58, distance: 5.6
click at [244, 59] on li "In progress" at bounding box center [243, 57] width 65 height 13
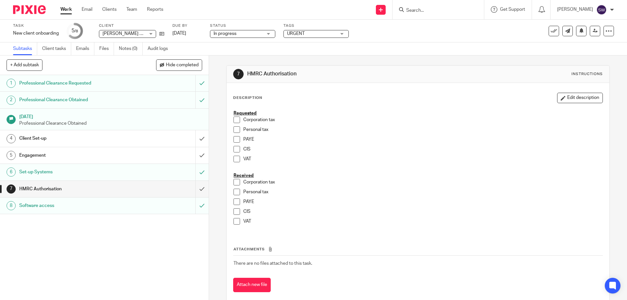
click at [322, 36] on span "URGENT" at bounding box center [311, 33] width 49 height 7
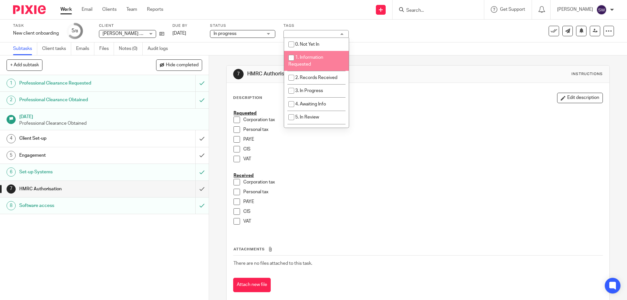
click at [292, 60] on input "checkbox" at bounding box center [291, 58] width 12 height 12
checkbox input "true"
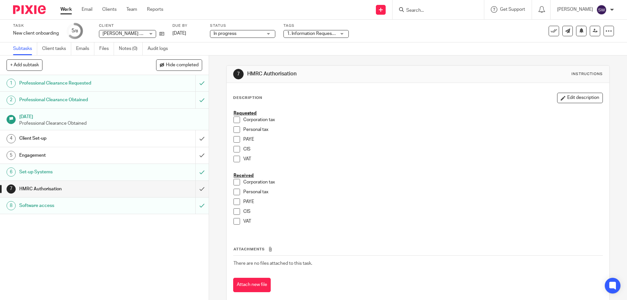
click at [67, 11] on link "Work" at bounding box center [65, 9] width 11 height 7
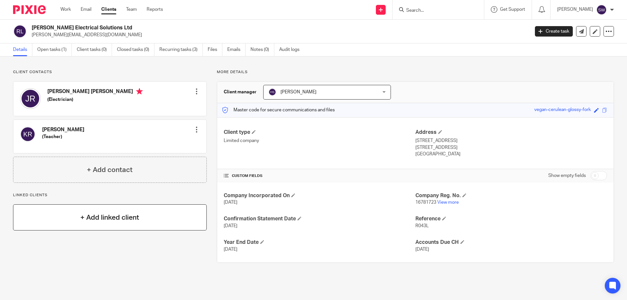
click at [122, 215] on h4 "+ Add linked client" at bounding box center [109, 218] width 59 height 10
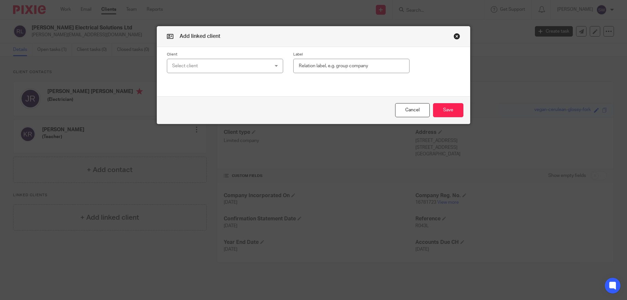
click at [176, 63] on div "Select client" at bounding box center [216, 66] width 88 height 14
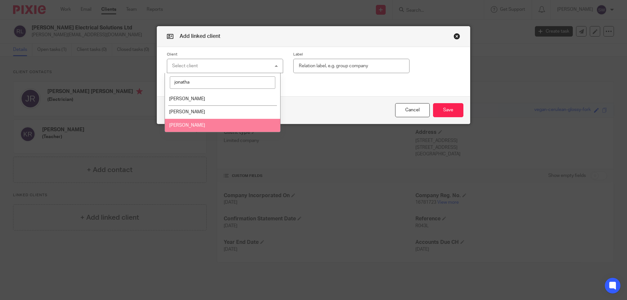
type input "jonatha"
click at [203, 125] on span "[PERSON_NAME]" at bounding box center [187, 125] width 36 height 5
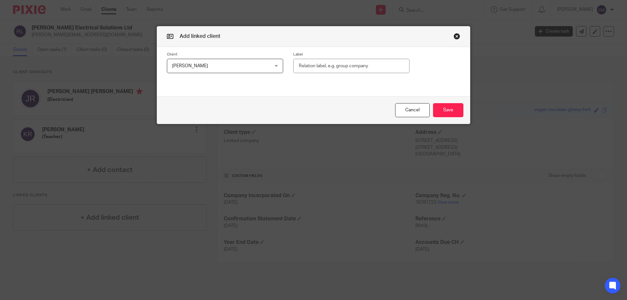
click at [335, 67] on input "text" at bounding box center [351, 66] width 116 height 15
type input "company"
click at [449, 109] on button "Save" at bounding box center [448, 110] width 30 height 14
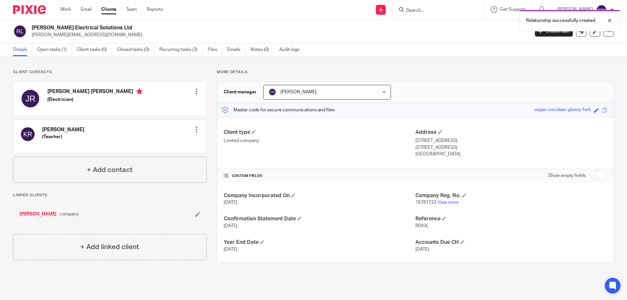
click at [45, 214] on link "[PERSON_NAME]" at bounding box center [38, 214] width 37 height 7
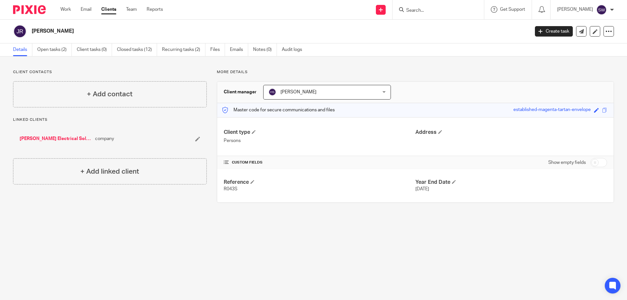
click at [75, 138] on link "[PERSON_NAME] Electrical Solutions Ltd" at bounding box center [56, 139] width 72 height 7
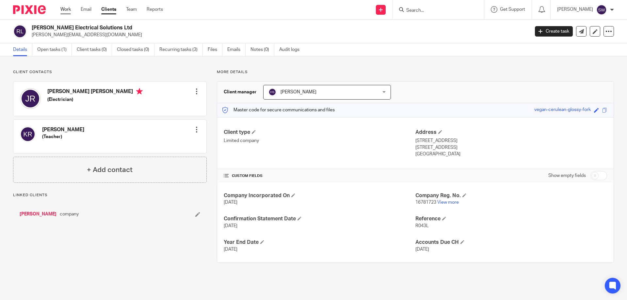
drag, startPoint x: 68, startPoint y: 10, endPoint x: 124, endPoint y: 24, distance: 57.3
click at [68, 10] on link "Work" at bounding box center [65, 9] width 10 height 7
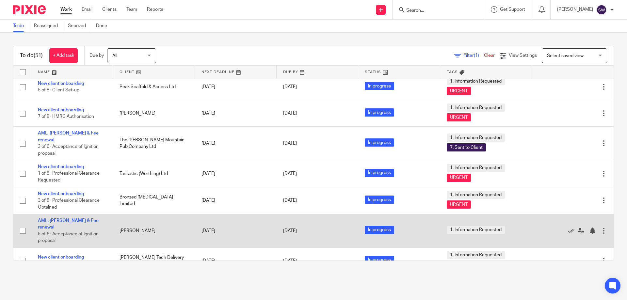
scroll to position [1095, 0]
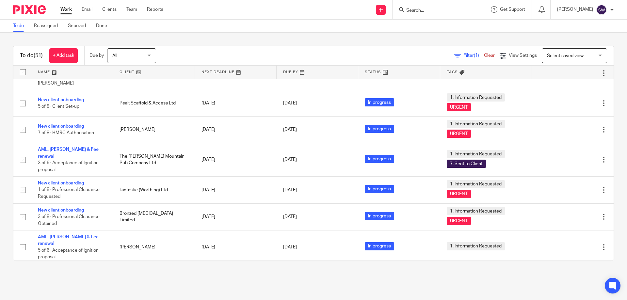
drag, startPoint x: 59, startPoint y: 207, endPoint x: 73, endPoint y: 214, distance: 15.5
click at [59, 271] on link "New client onboarding" at bounding box center [61, 273] width 46 height 5
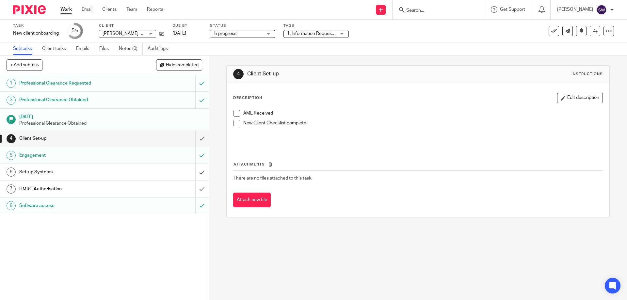
drag, startPoint x: 236, startPoint y: 124, endPoint x: 234, endPoint y: 120, distance: 4.1
click at [236, 124] on span at bounding box center [236, 123] width 7 height 7
click at [234, 113] on span at bounding box center [236, 113] width 7 height 7
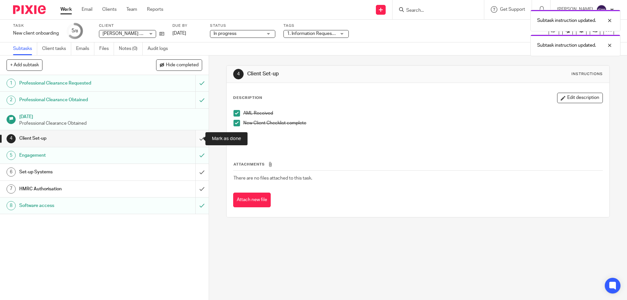
click at [195, 139] on input "submit" at bounding box center [104, 138] width 209 height 16
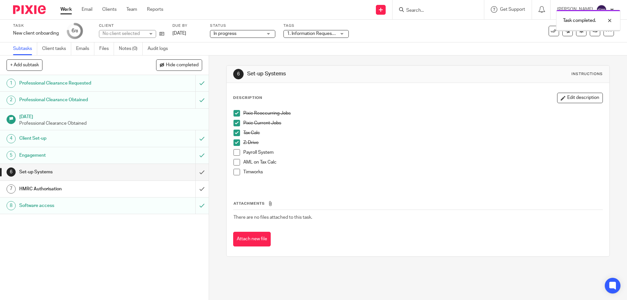
click at [101, 172] on h1 "Set-up Systems" at bounding box center [75, 172] width 113 height 10
click at [234, 163] on span at bounding box center [236, 162] width 7 height 7
click at [195, 170] on input "submit" at bounding box center [104, 172] width 209 height 16
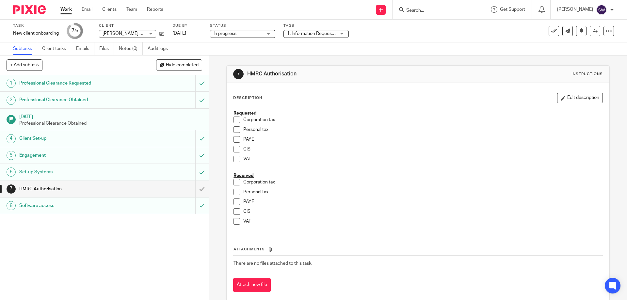
click at [64, 7] on link "Work" at bounding box center [65, 9] width 11 height 7
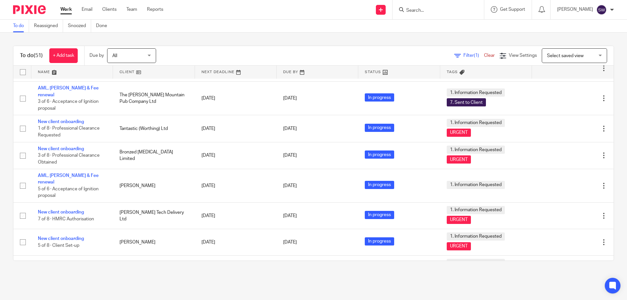
scroll to position [1164, 0]
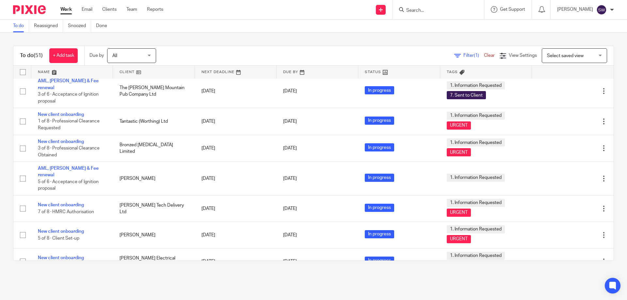
click at [67, 279] on link "New client onboarding" at bounding box center [61, 281] width 46 height 5
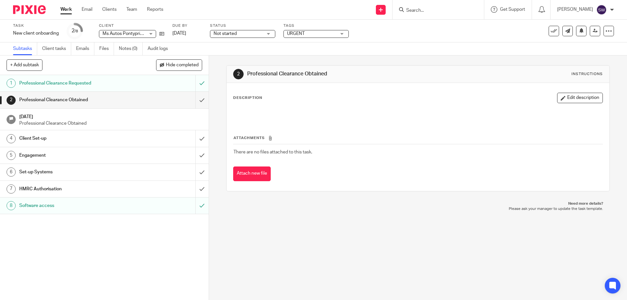
click at [271, 34] on div "Not started Not started" at bounding box center [242, 34] width 65 height 8
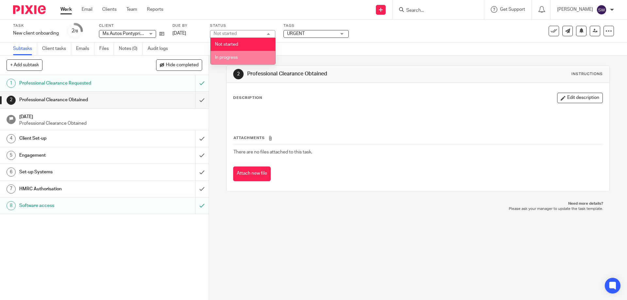
click at [238, 58] on li "In progress" at bounding box center [243, 57] width 65 height 13
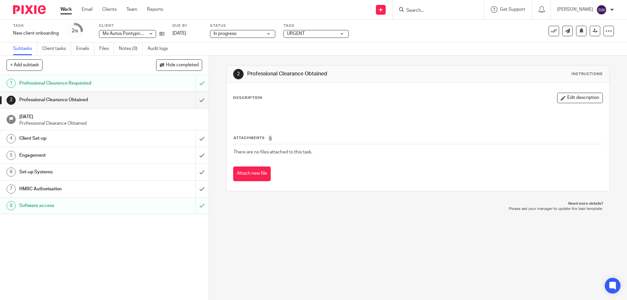
click at [312, 33] on span "URGENT" at bounding box center [311, 33] width 49 height 7
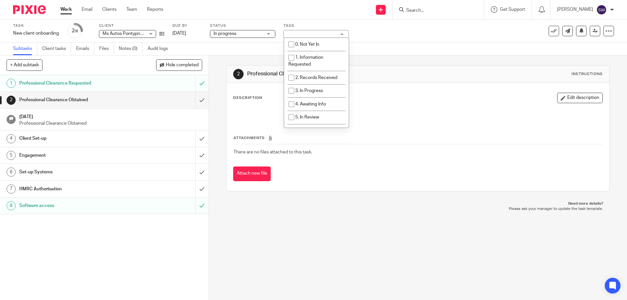
click at [312, 33] on div "URGENT" at bounding box center [315, 34] width 65 height 8
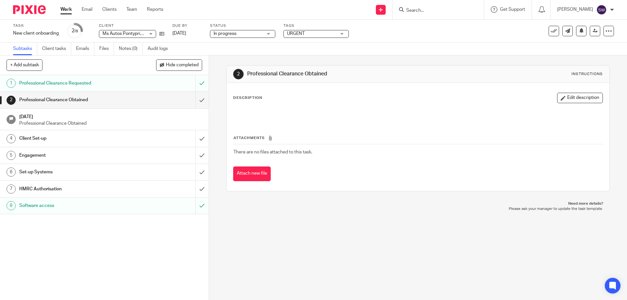
click at [96, 171] on h1 "Set-up Systems" at bounding box center [75, 172] width 113 height 10
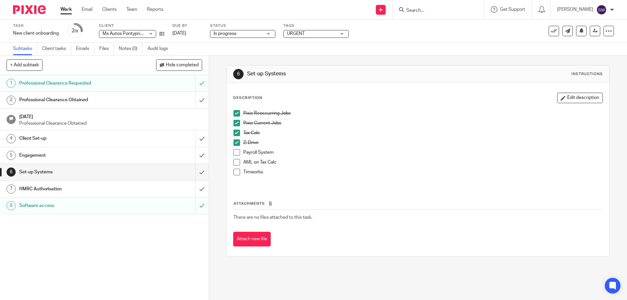
click at [65, 7] on link "Work" at bounding box center [65, 9] width 11 height 7
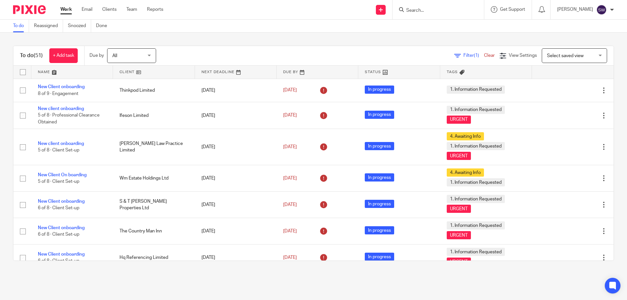
click at [426, 10] on input "Search" at bounding box center [435, 11] width 59 height 6
type input "afh"
click button "submit" at bounding box center [0, 0] width 0 height 0
click at [434, 27] on link at bounding box center [444, 26] width 81 height 10
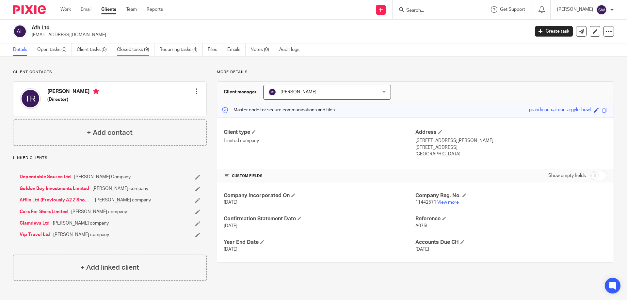
click at [136, 51] on link "Closed tasks (9)" at bounding box center [136, 49] width 38 height 13
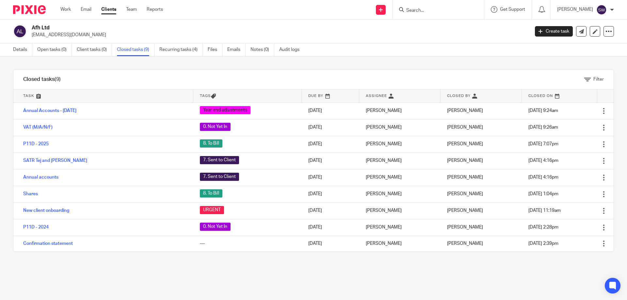
click at [417, 11] on input "Search" at bounding box center [435, 11] width 59 height 6
type input "vela"
click at [442, 26] on link at bounding box center [444, 26] width 81 height 10
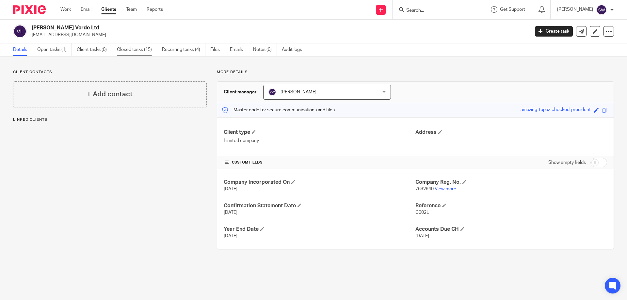
click at [127, 49] on link "Closed tasks (15)" at bounding box center [137, 49] width 40 height 13
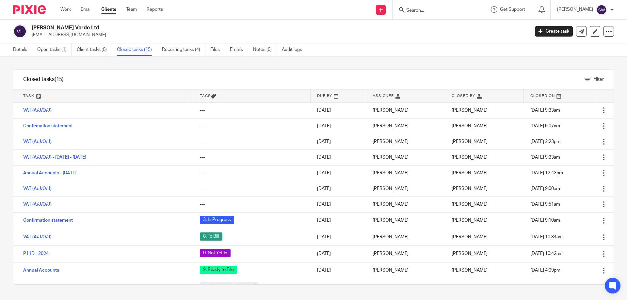
click at [431, 8] on input "Search" at bounding box center [435, 11] width 59 height 6
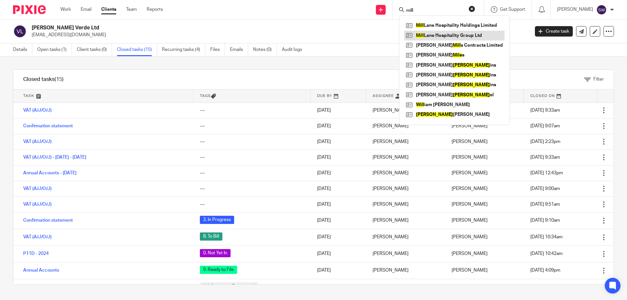
type input "mill"
click at [445, 33] on link at bounding box center [454, 36] width 100 height 10
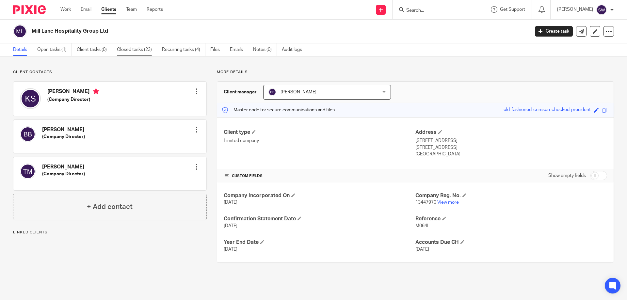
click at [127, 47] on link "Closed tasks (23)" at bounding box center [137, 49] width 40 height 13
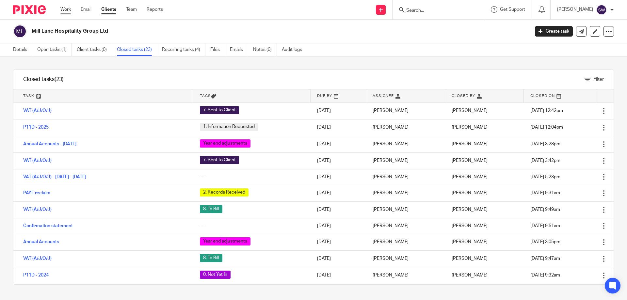
click at [68, 8] on link "Work" at bounding box center [65, 9] width 10 height 7
